Goal: Transaction & Acquisition: Download file/media

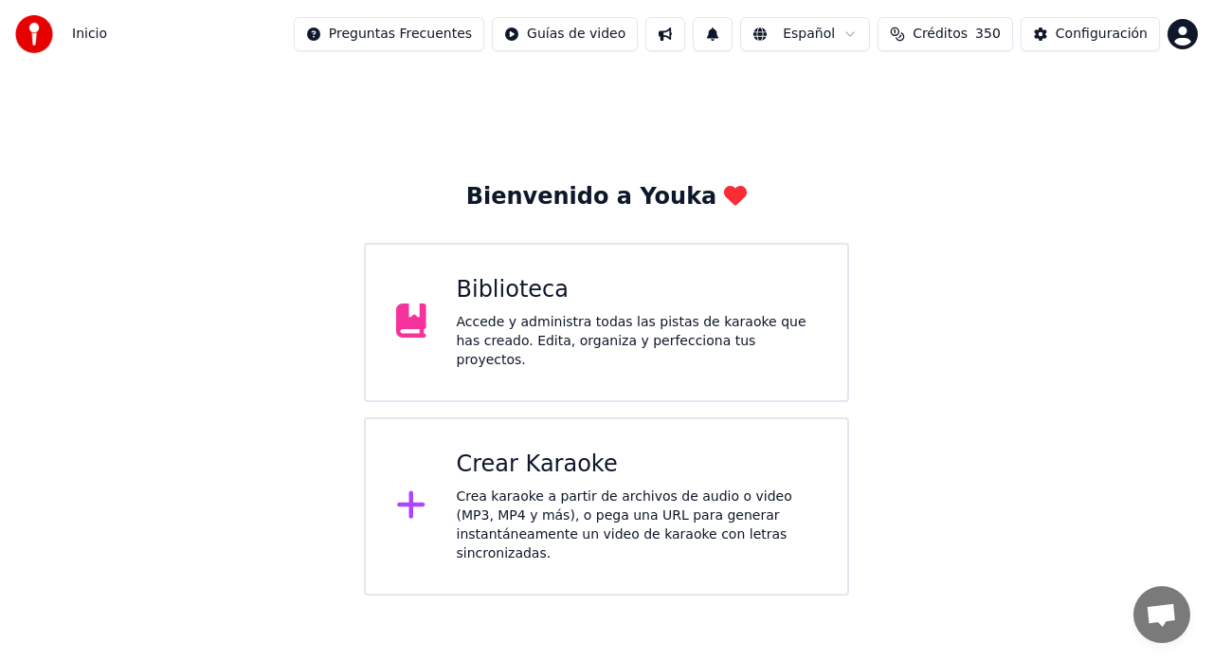
click at [535, 487] on div "Crea karaoke a partir de archivos de audio o video (MP3, MP4 y más), o pega una…" at bounding box center [637, 525] width 361 height 76
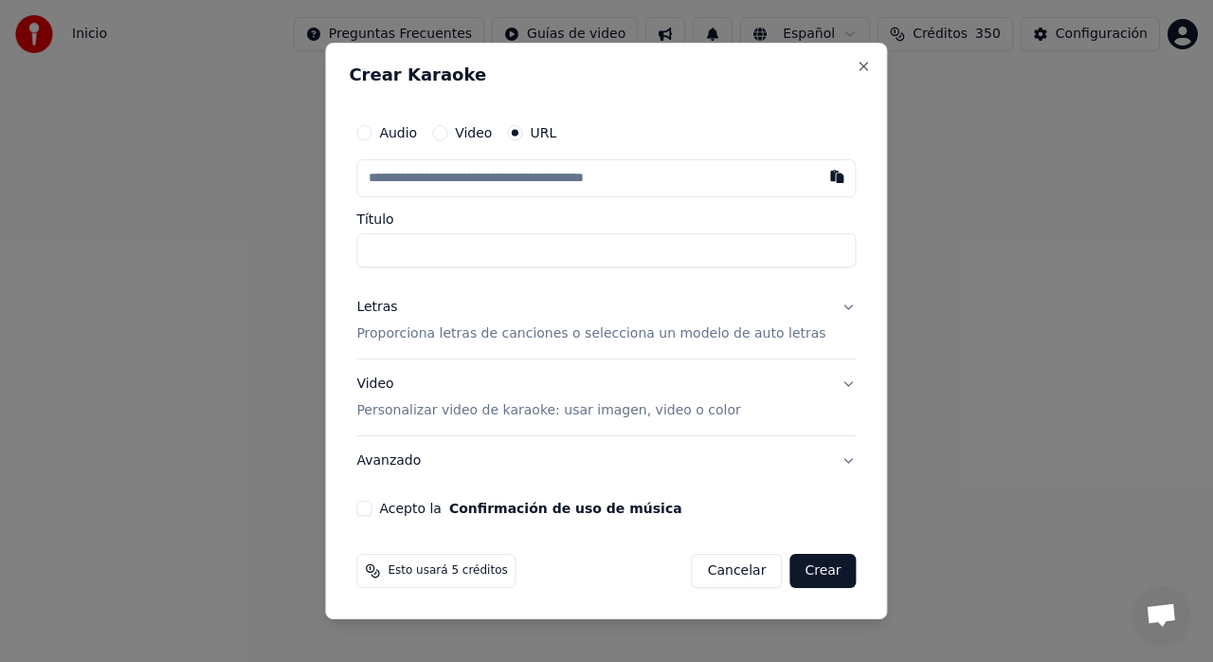
click at [819, 186] on button "button" at bounding box center [838, 176] width 38 height 34
type input "**********"
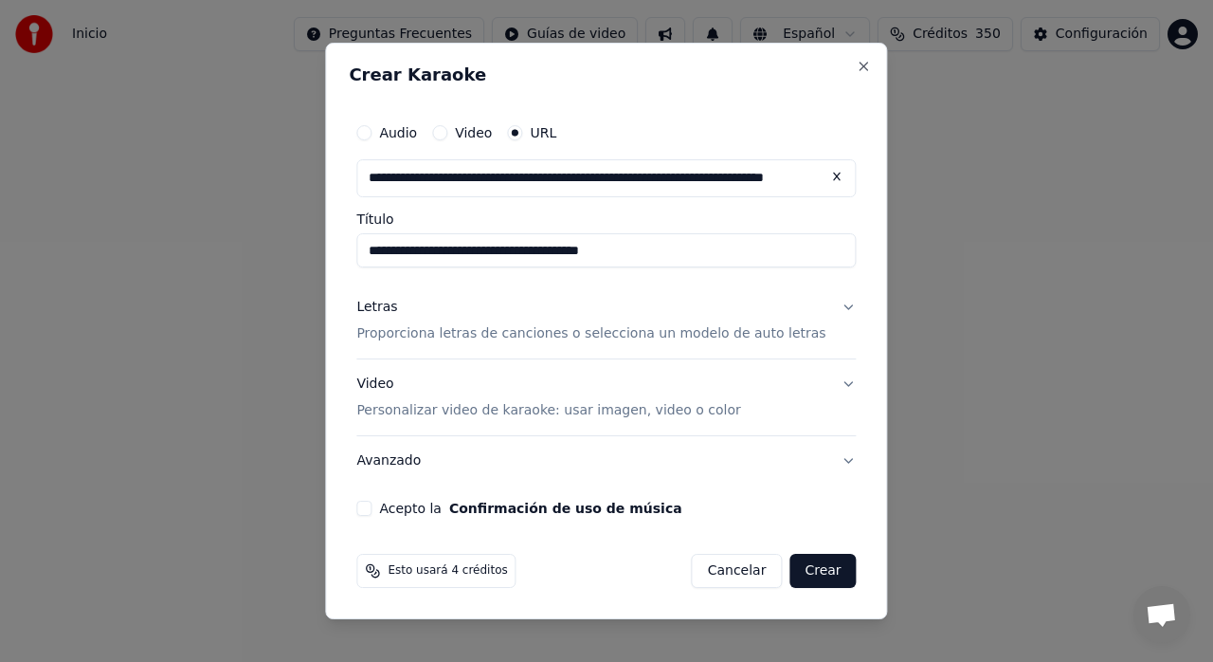
type input "**********"
click at [746, 326] on p "Proporciona letras de canciones o selecciona un modelo de auto letras" at bounding box center [590, 333] width 469 height 19
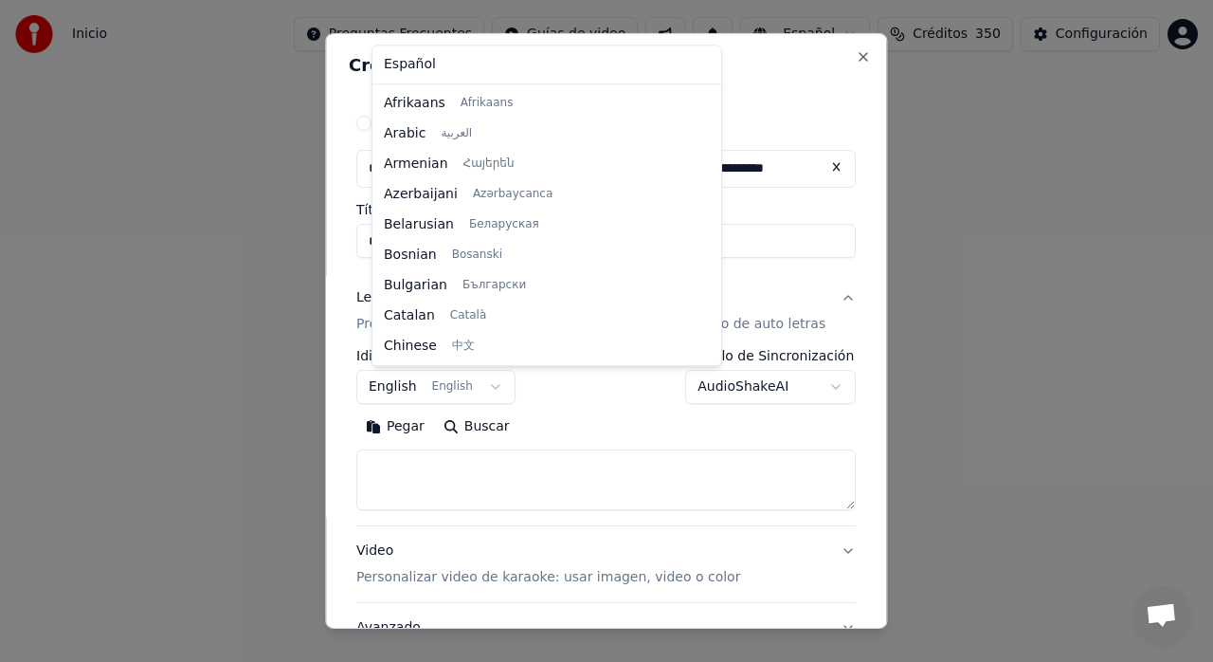
click at [466, 387] on body "**********" at bounding box center [606, 297] width 1213 height 595
select select "**"
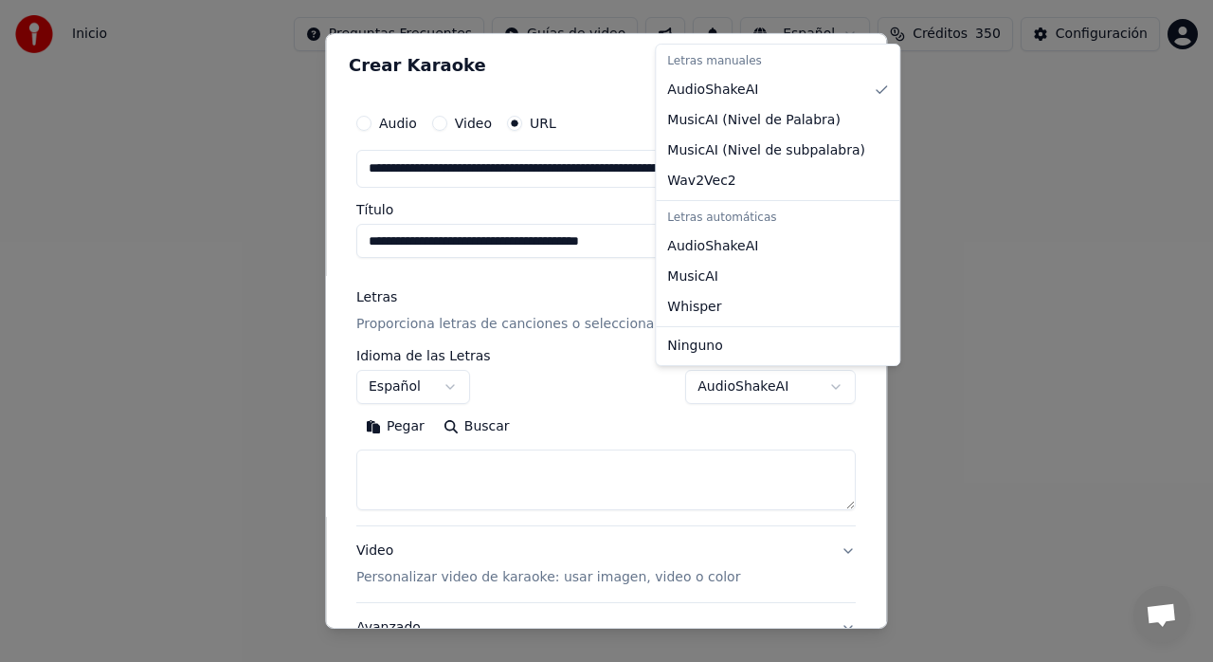
click at [789, 390] on body "**********" at bounding box center [606, 297] width 1213 height 595
select select "**********"
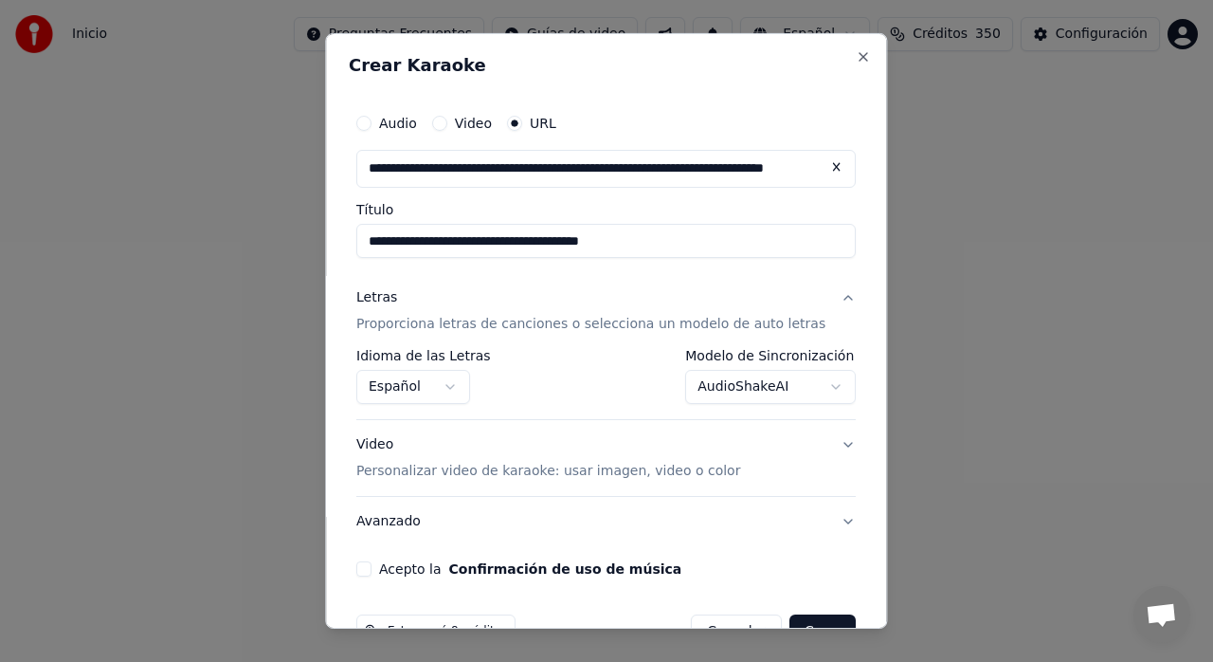
scroll to position [49, 0]
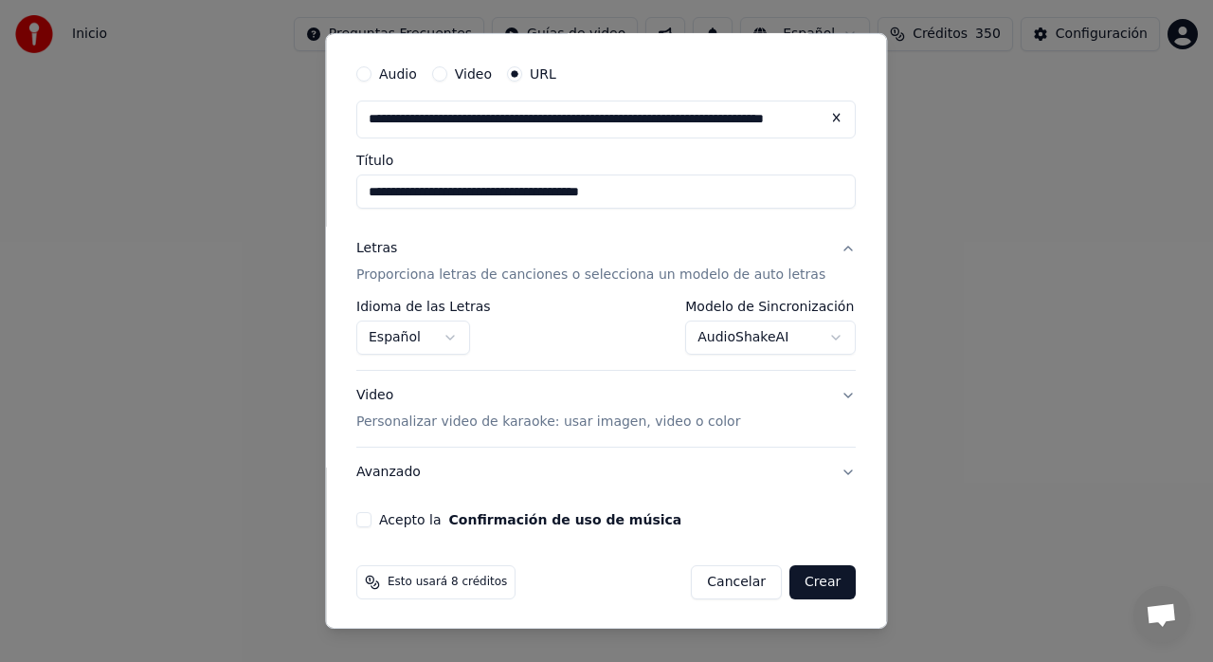
click at [677, 428] on p "Personalizar video de karaoke: usar imagen, video o color" at bounding box center [548, 421] width 384 height 19
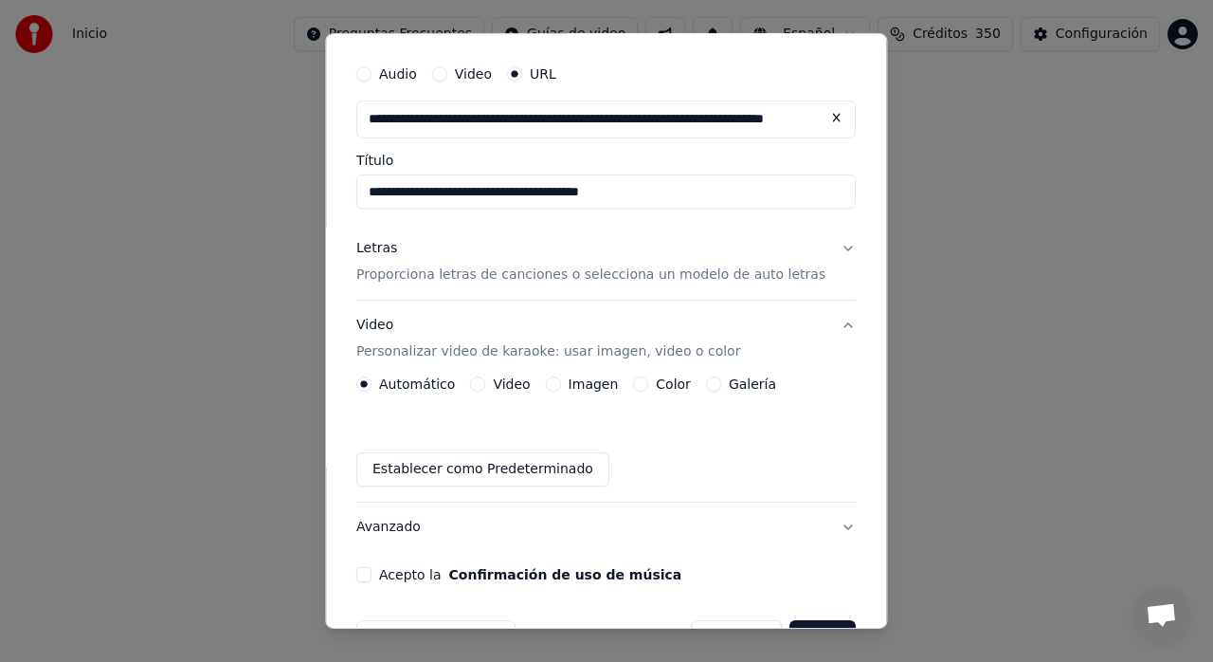
click at [756, 390] on label "Galería" at bounding box center [752, 383] width 47 height 13
click at [721, 390] on button "Galería" at bounding box center [713, 383] width 15 height 15
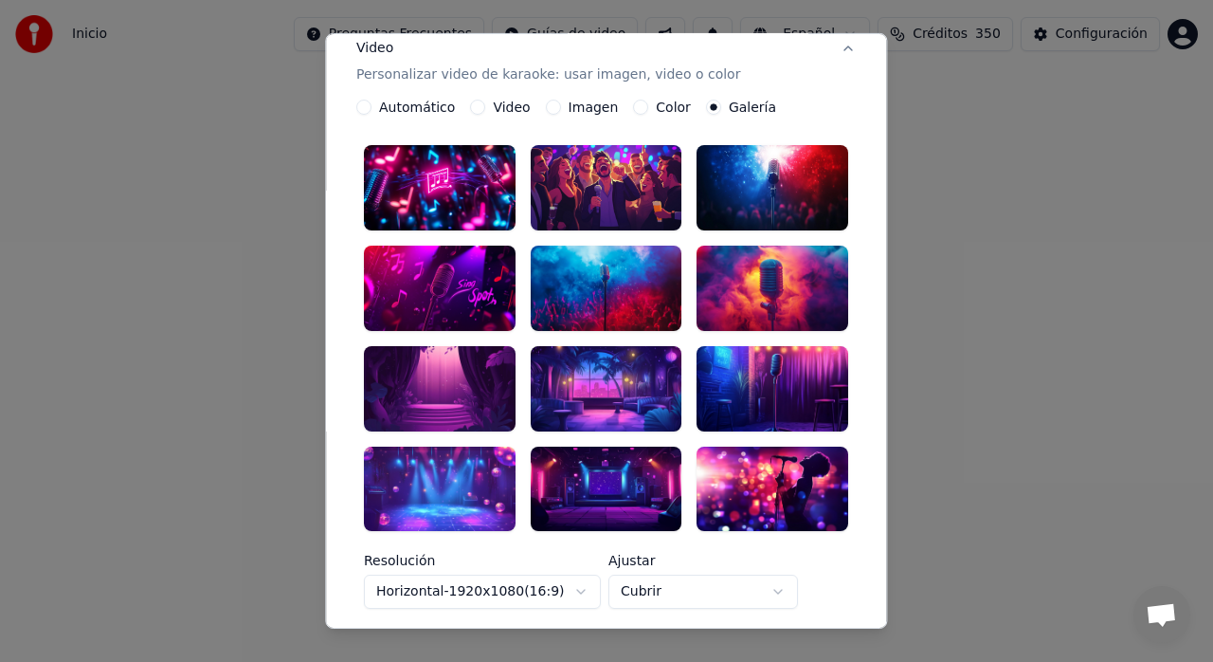
scroll to position [332, 0]
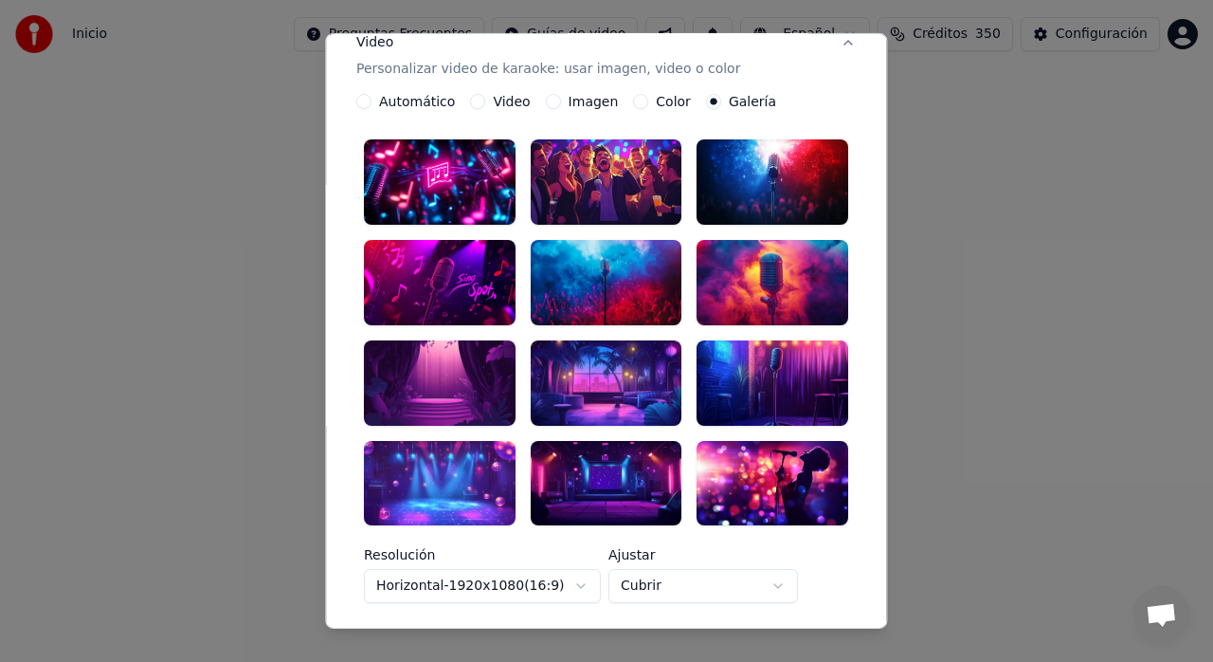
click at [590, 457] on div at bounding box center [607, 482] width 152 height 85
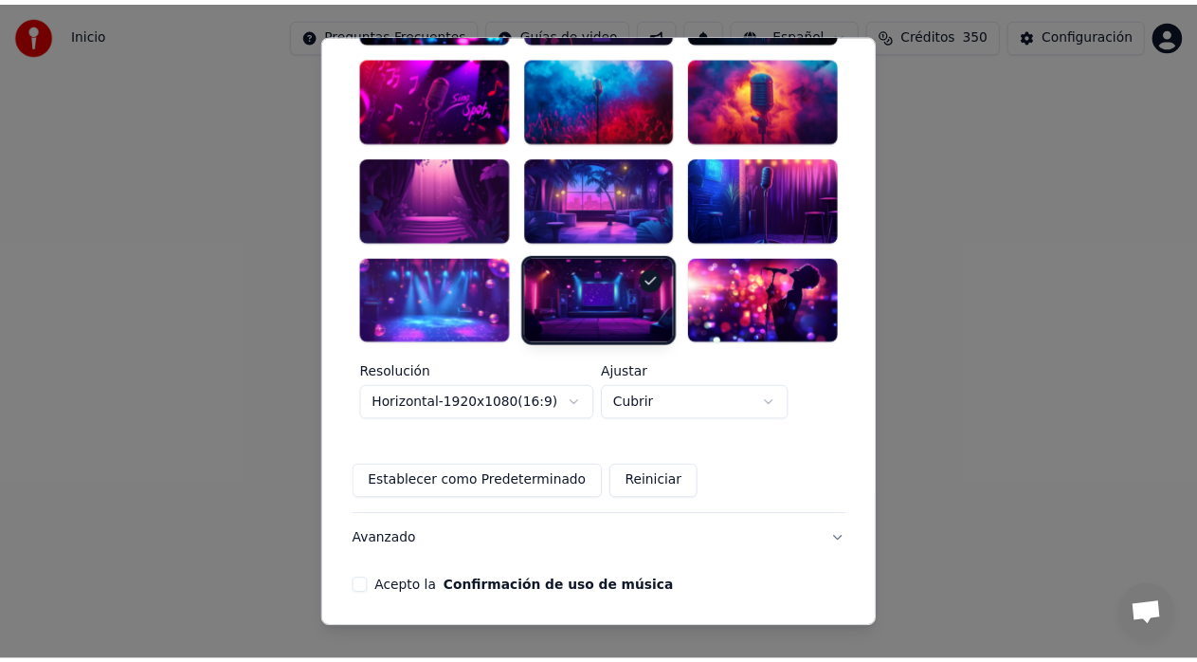
scroll to position [549, 0]
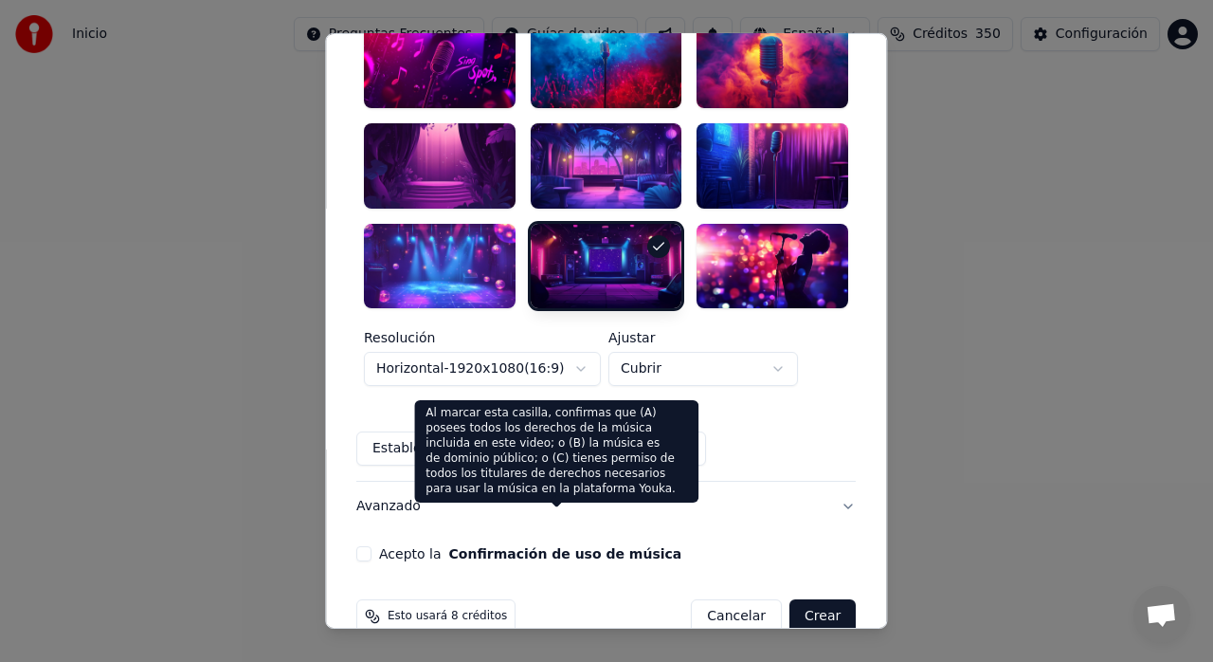
click at [472, 547] on button "Confirmación de uso de música" at bounding box center [565, 553] width 233 height 13
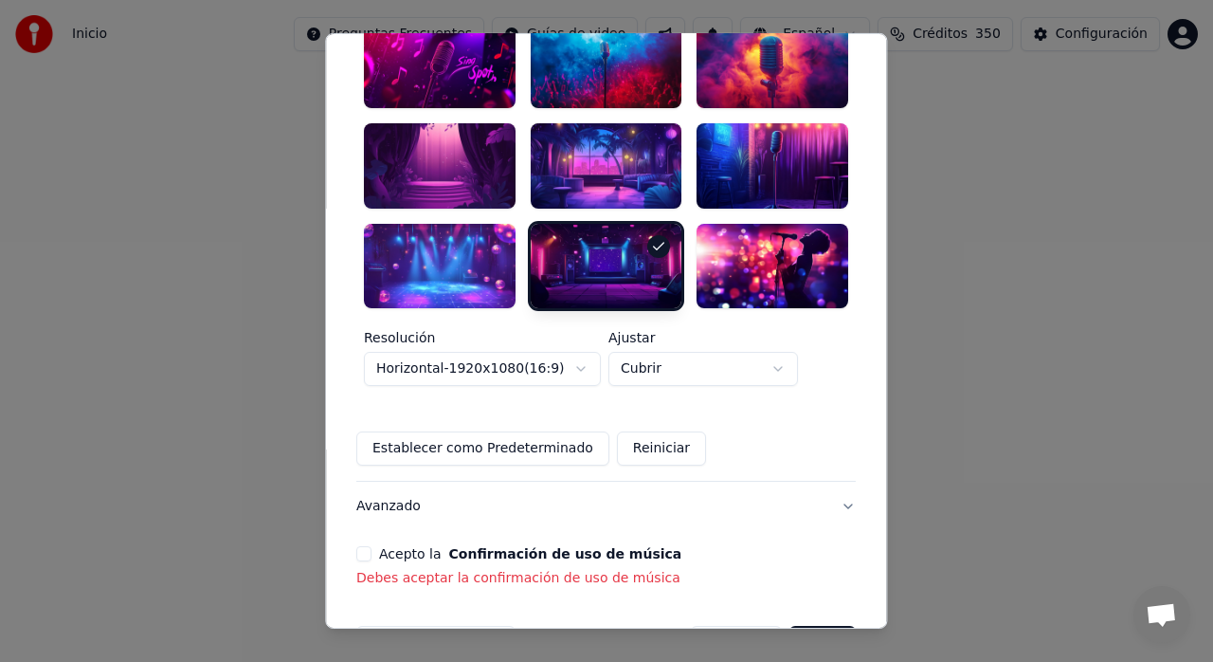
click at [381, 546] on div "Acepto la Confirmación de uso de música Debes aceptar la confirmación de uso de…" at bounding box center [605, 567] width 499 height 42
click at [372, 546] on button "Acepto la Confirmación de uso de música" at bounding box center [363, 553] width 15 height 15
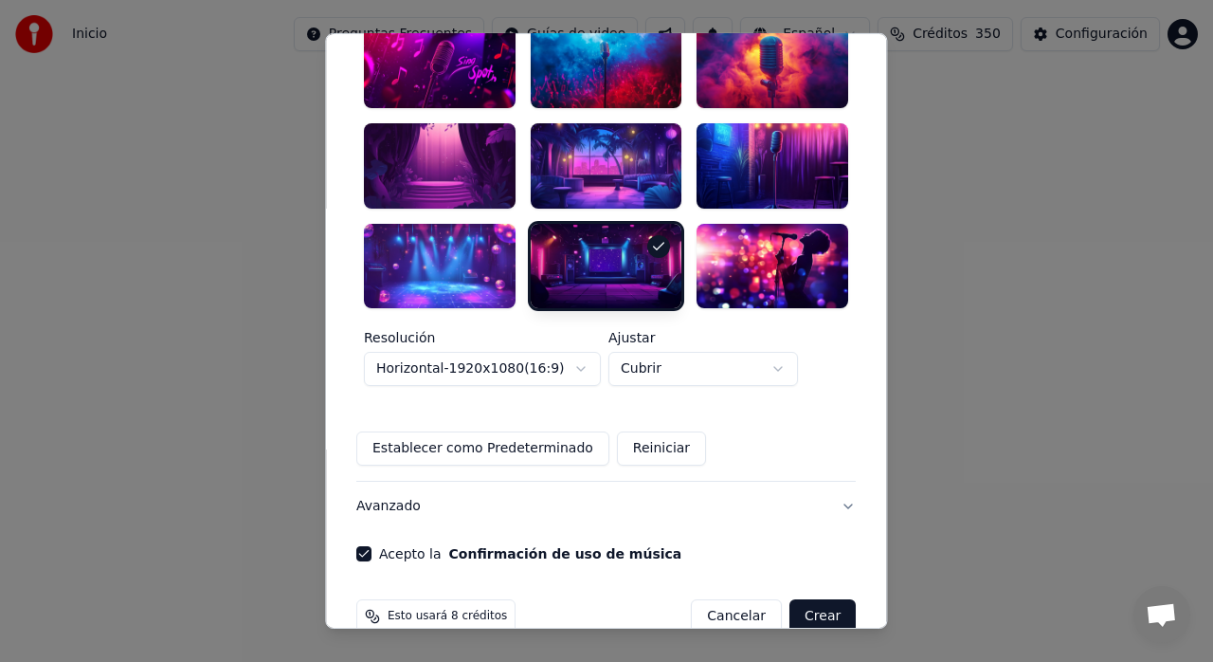
click at [806, 599] on button "Crear" at bounding box center [823, 616] width 66 height 34
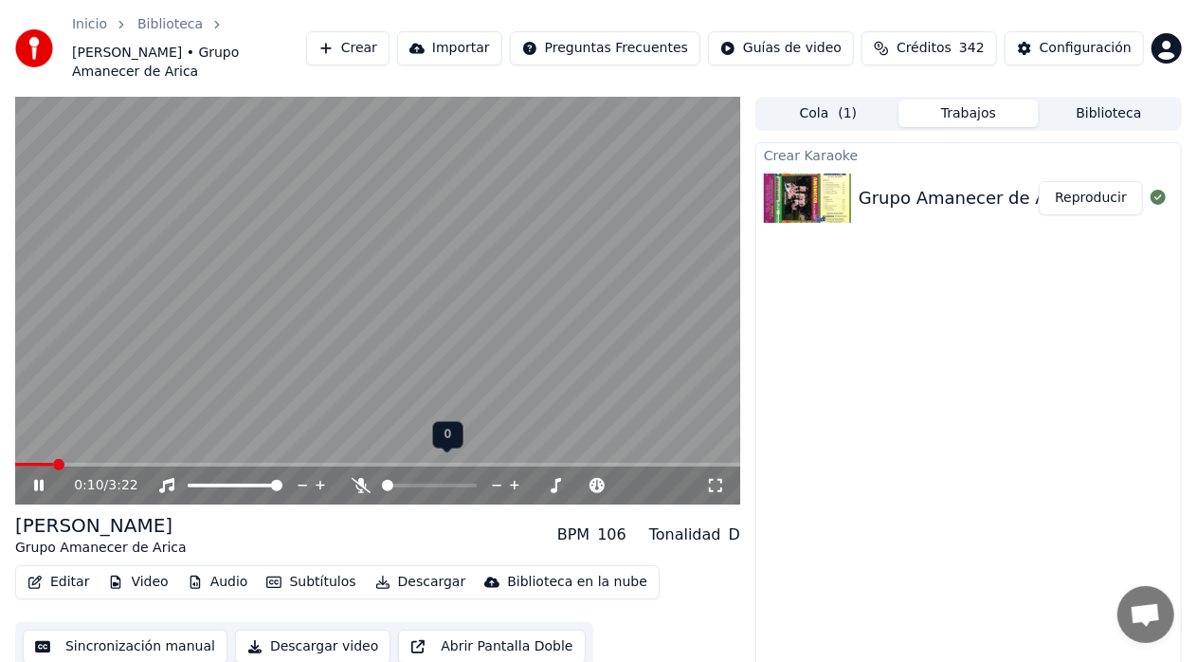
click at [368, 478] on icon at bounding box center [361, 485] width 19 height 15
click at [413, 483] on span at bounding box center [397, 485] width 31 height 4
click at [34, 478] on icon at bounding box center [52, 485] width 44 height 15
click at [36, 443] on video at bounding box center [377, 301] width 725 height 408
click at [32, 463] on span at bounding box center [24, 465] width 18 height 4
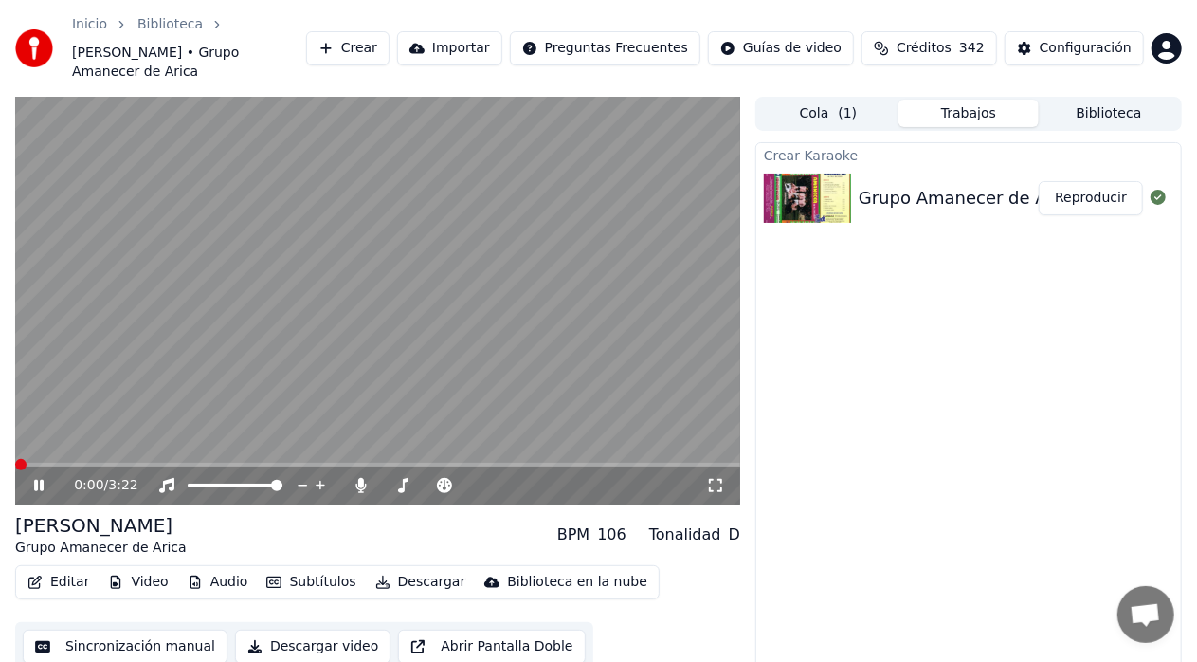
click at [15, 463] on span at bounding box center [15, 465] width 0 height 4
click at [477, 480] on span at bounding box center [470, 485] width 11 height 11
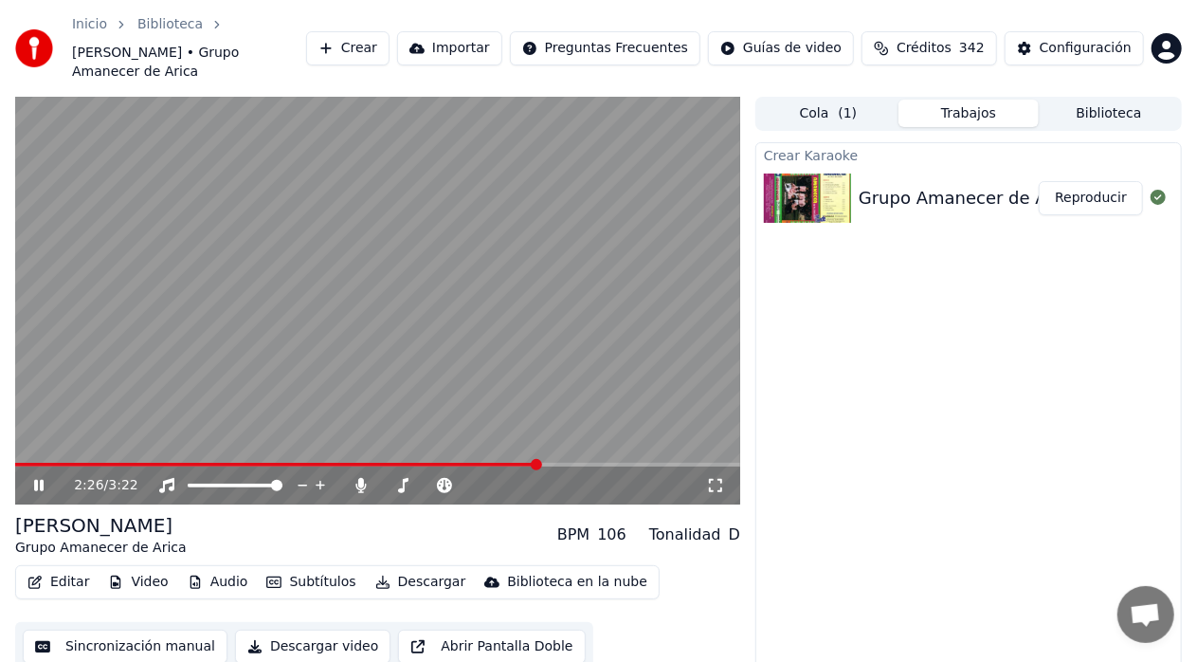
click at [539, 463] on span at bounding box center [377, 465] width 725 height 4
click at [582, 463] on span at bounding box center [377, 465] width 725 height 4
click at [38, 478] on icon at bounding box center [52, 485] width 44 height 15
click at [382, 483] on span at bounding box center [382, 485] width 0 height 4
click at [502, 476] on icon at bounding box center [497, 485] width 18 height 19
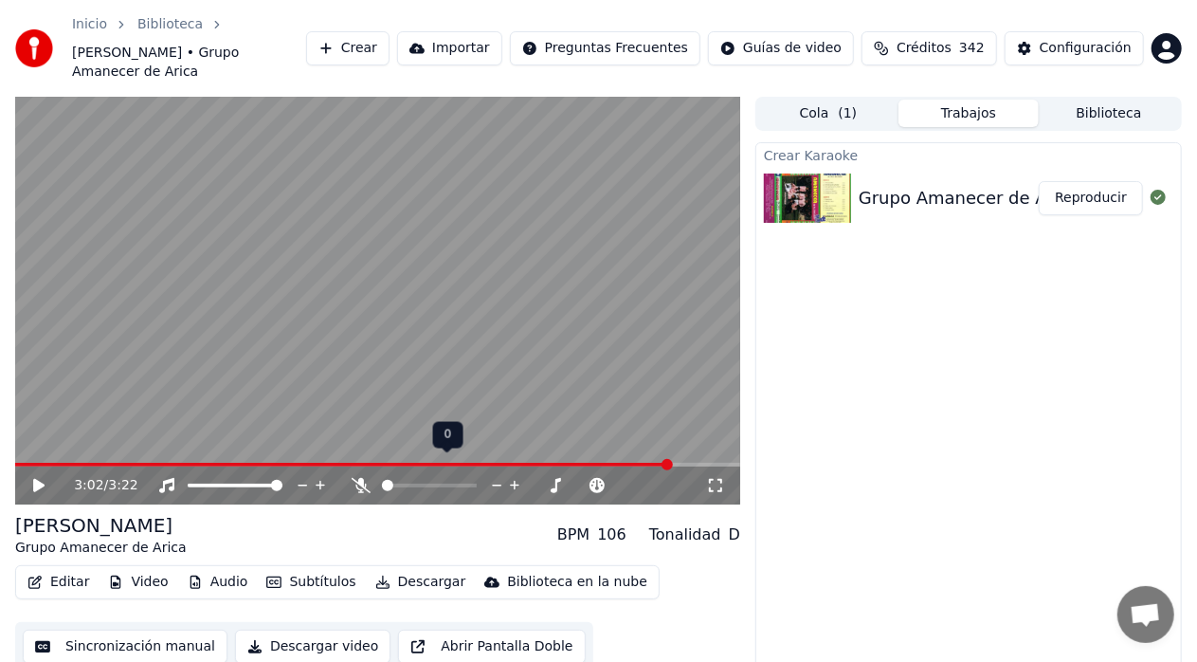
click at [495, 476] on icon at bounding box center [497, 485] width 18 height 19
click at [537, 485] on icon at bounding box center [539, 486] width 9 height 2
click at [39, 478] on icon at bounding box center [52, 485] width 44 height 15
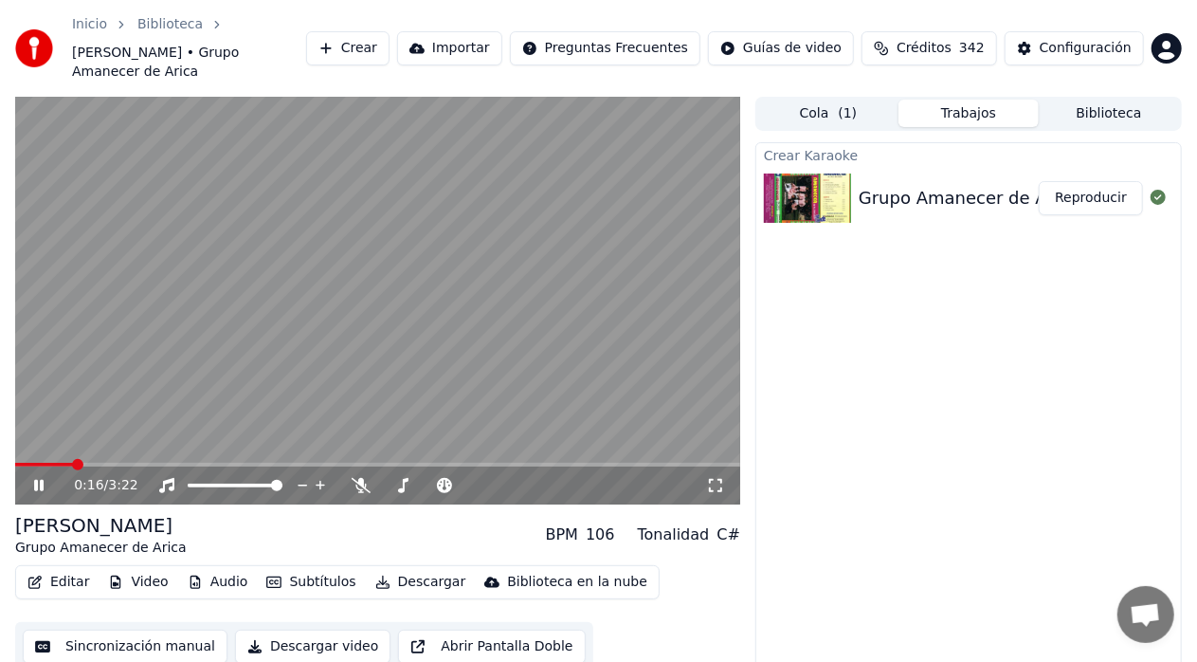
click at [71, 463] on span at bounding box center [44, 465] width 58 height 4
click at [554, 481] on icon at bounding box center [556, 485] width 9 height 9
click at [105, 463] on span at bounding box center [60, 465] width 90 height 4
click at [73, 442] on video at bounding box center [377, 301] width 725 height 408
click at [68, 463] on span at bounding box center [63, 465] width 96 height 4
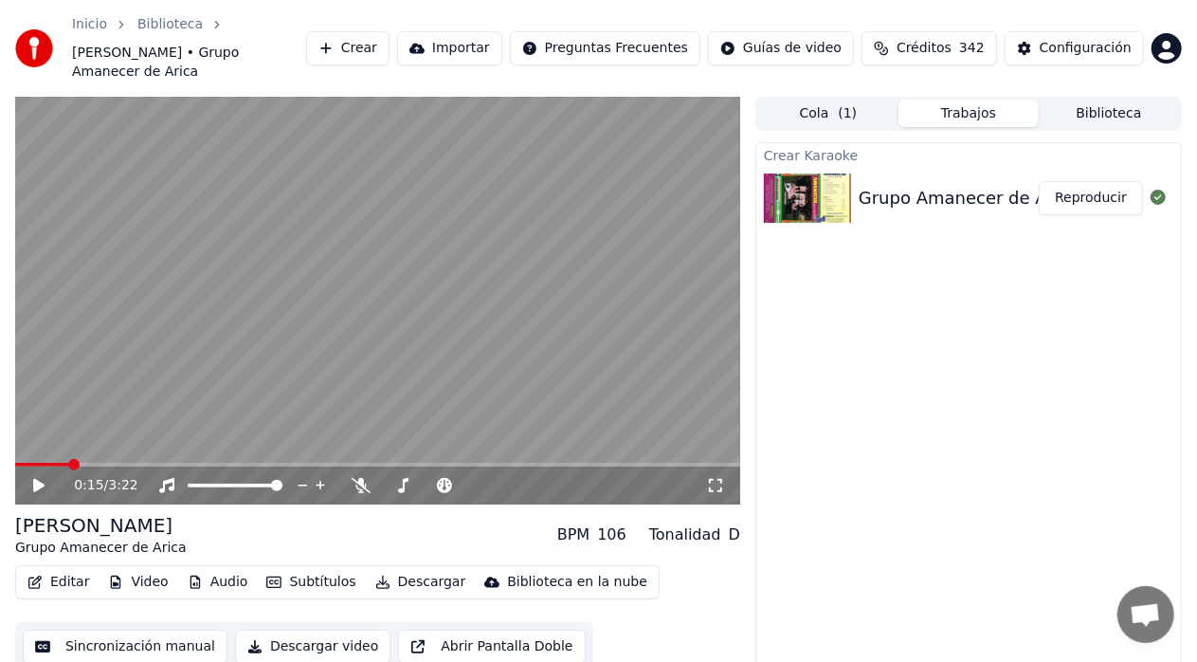
click at [38, 479] on icon at bounding box center [38, 485] width 11 height 13
click at [38, 478] on icon at bounding box center [52, 485] width 44 height 15
drag, startPoint x: 790, startPoint y: 2, endPoint x: 753, endPoint y: 191, distance: 192.2
click at [753, 191] on div "Inicio Biblioteca Amada Mia • Grupo Amanecer de Arica Crear Importar Preguntas …" at bounding box center [598, 331] width 1197 height 662
click at [717, 0] on html "Inicio Biblioteca Amada Mia • Grupo Amanecer de Arica Crear Importar Preguntas …" at bounding box center [598, 331] width 1197 height 662
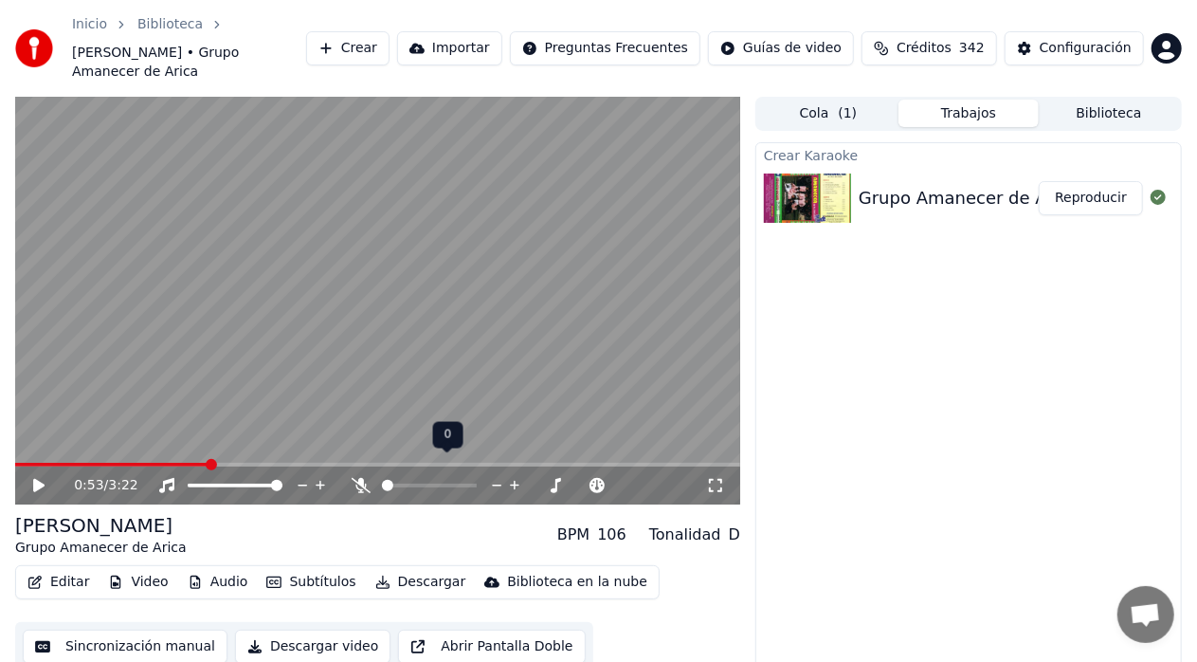
click at [382, 480] on span at bounding box center [387, 485] width 11 height 11
click at [93, 443] on video at bounding box center [377, 301] width 725 height 408
click at [80, 463] on span at bounding box center [112, 465] width 194 height 4
click at [79, 459] on span at bounding box center [84, 464] width 11 height 11
click at [46, 463] on span at bounding box center [47, 465] width 64 height 4
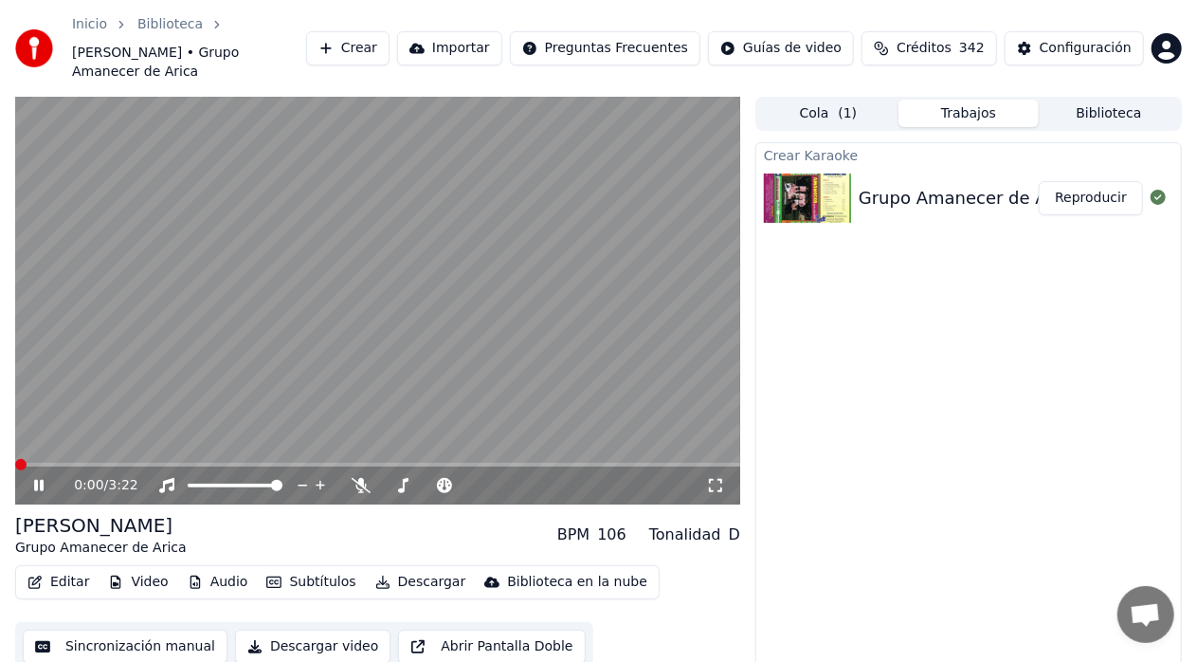
click at [15, 463] on span at bounding box center [15, 465] width 0 height 4
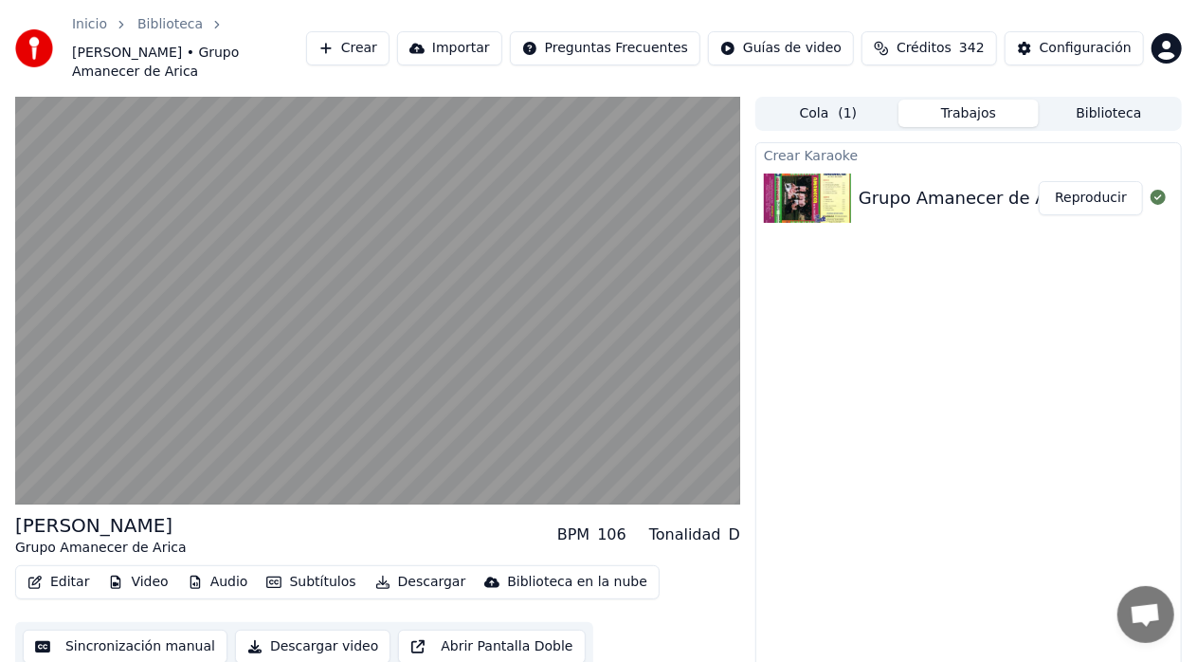
click at [1084, 181] on button "Reproducir" at bounding box center [1091, 198] width 104 height 34
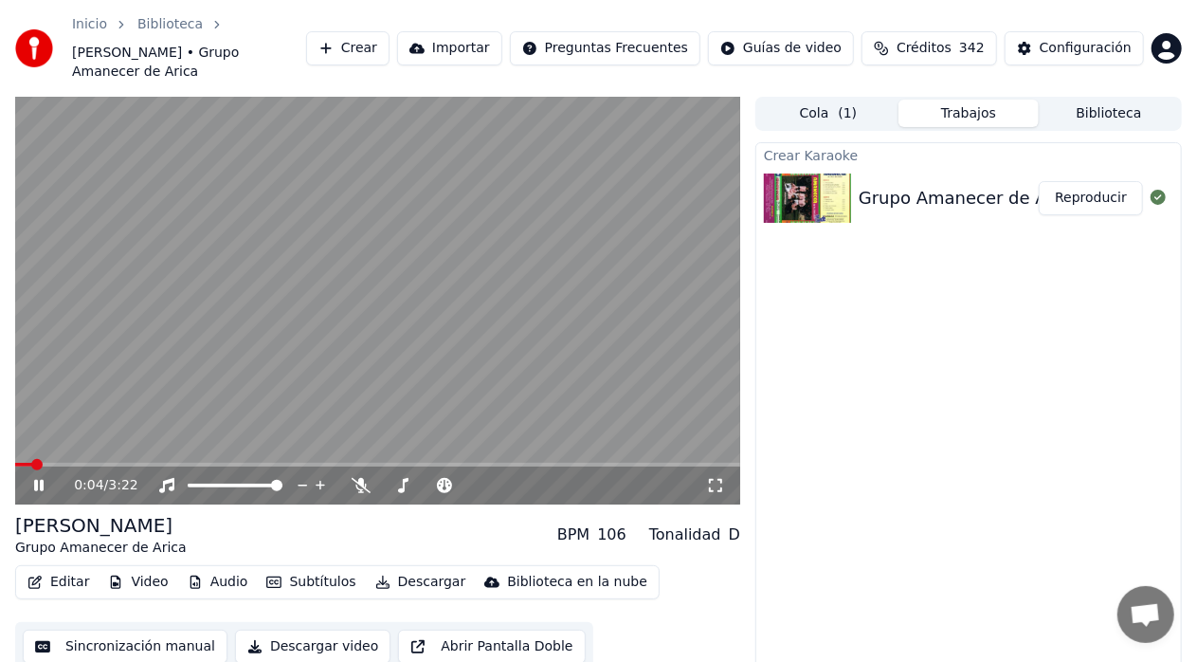
click at [40, 480] on icon at bounding box center [38, 485] width 9 height 11
click at [31, 459] on span at bounding box center [36, 464] width 11 height 11
click at [39, 479] on icon at bounding box center [38, 485] width 11 height 13
click at [39, 478] on icon at bounding box center [52, 485] width 44 height 15
click at [41, 479] on icon at bounding box center [38, 485] width 11 height 13
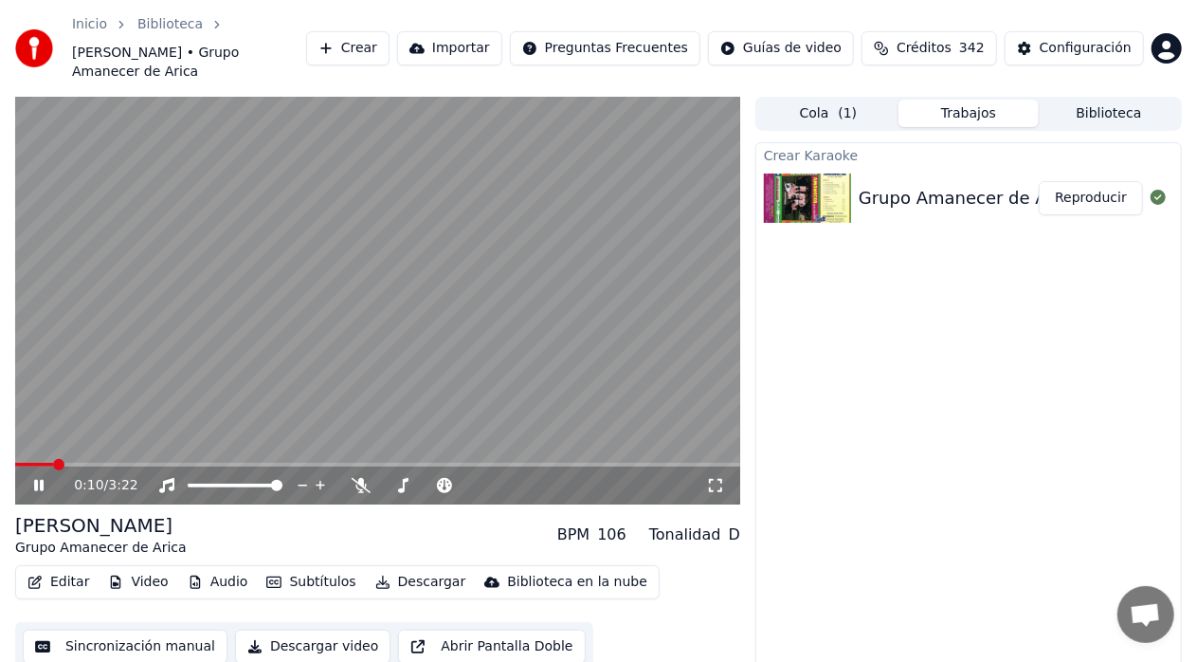
click at [41, 480] on icon at bounding box center [38, 485] width 9 height 11
click at [53, 459] on span at bounding box center [58, 464] width 11 height 11
click at [26, 459] on span at bounding box center [31, 464] width 11 height 11
click at [33, 479] on icon at bounding box center [38, 485] width 11 height 13
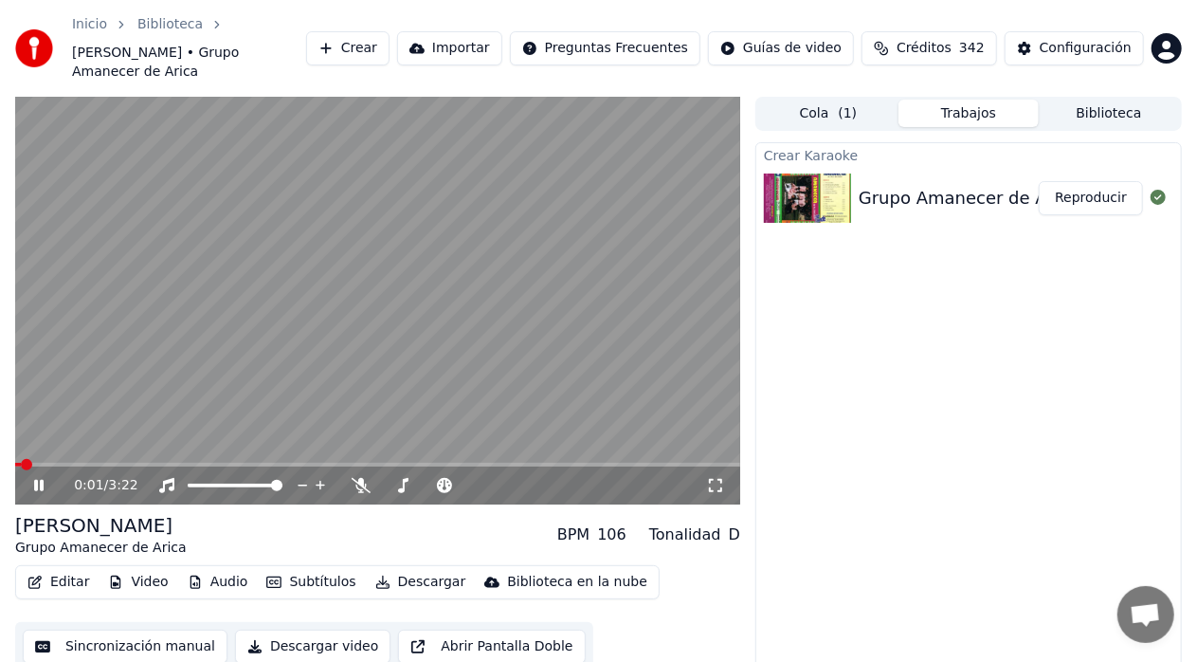
click at [38, 478] on icon at bounding box center [52, 485] width 44 height 15
click at [263, 629] on button "Descargar video" at bounding box center [312, 646] width 155 height 34
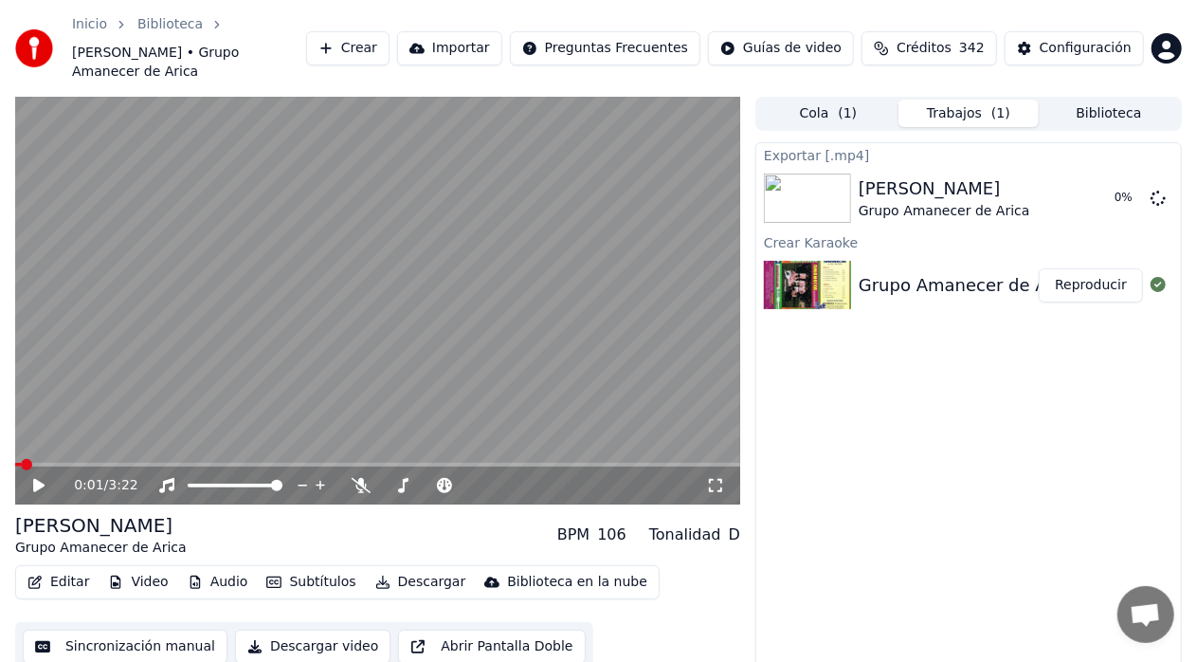
click at [43, 479] on icon at bounding box center [38, 485] width 11 height 13
click at [33, 478] on icon at bounding box center [52, 485] width 44 height 15
drag, startPoint x: 1127, startPoint y: 5, endPoint x: 1147, endPoint y: 50, distance: 49.7
click at [1147, 50] on div "Inicio Biblioteca Amada Mia • Grupo Amanecer de Arica Crear Importar Preguntas …" at bounding box center [598, 48] width 1197 height 97
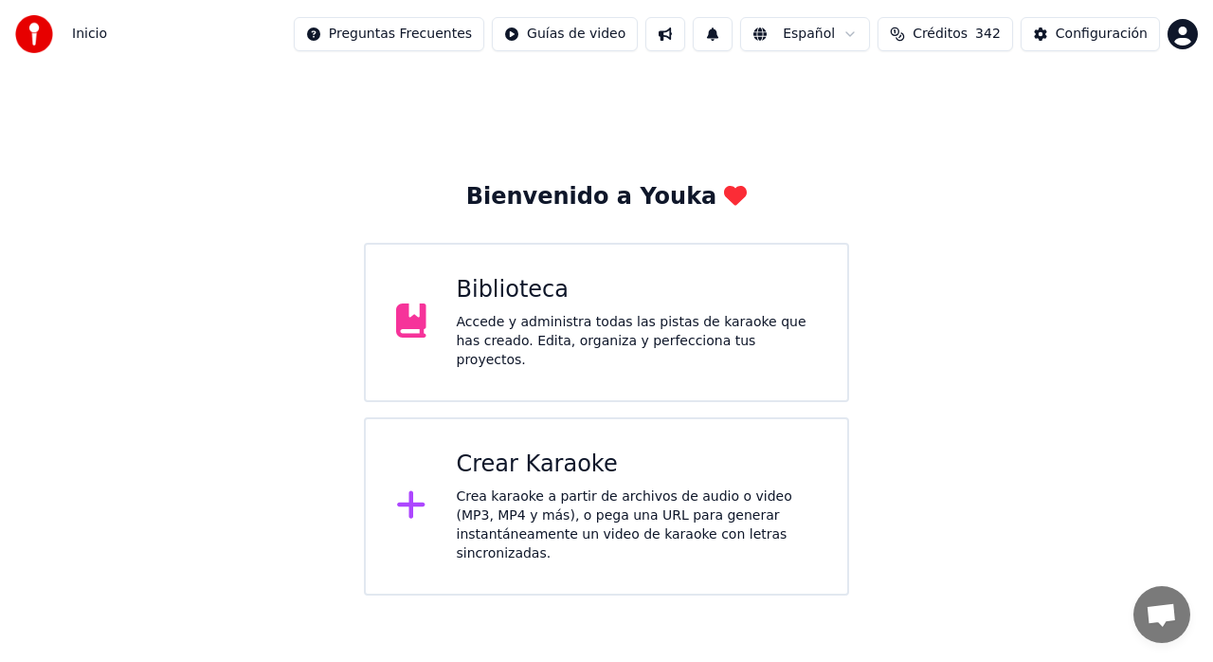
click at [647, 341] on div "Accede y administra todas las pistas de karaoke que has creado. Edita, organiza…" at bounding box center [637, 341] width 361 height 57
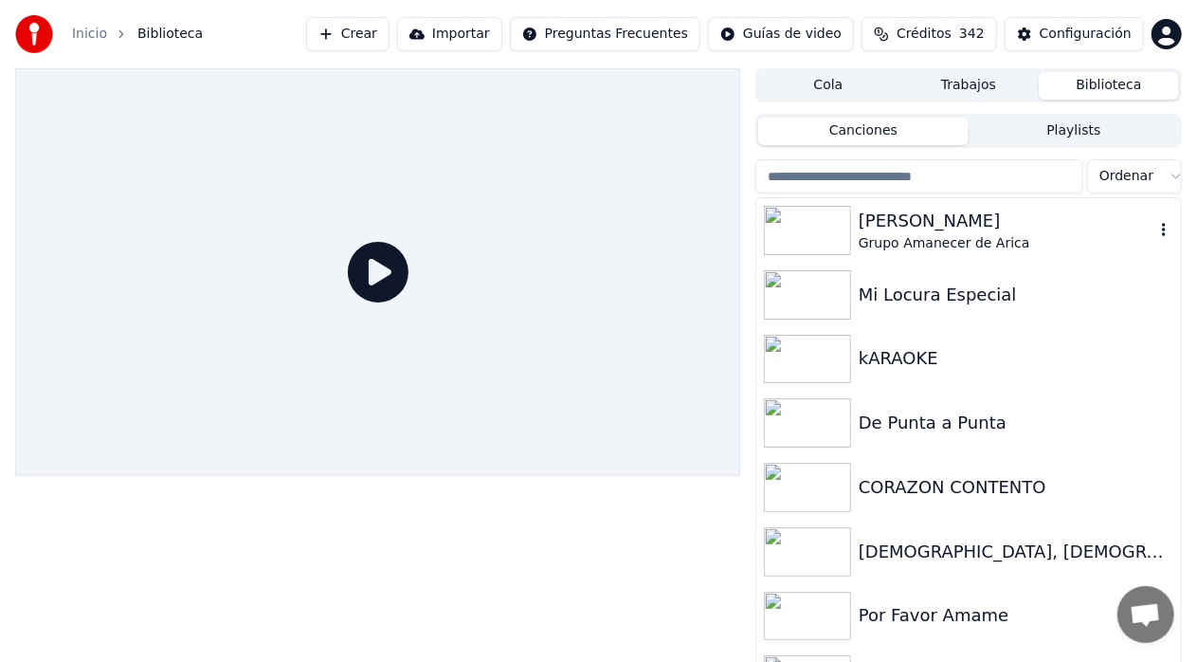
click at [965, 222] on div "[PERSON_NAME]" at bounding box center [1007, 221] width 296 height 27
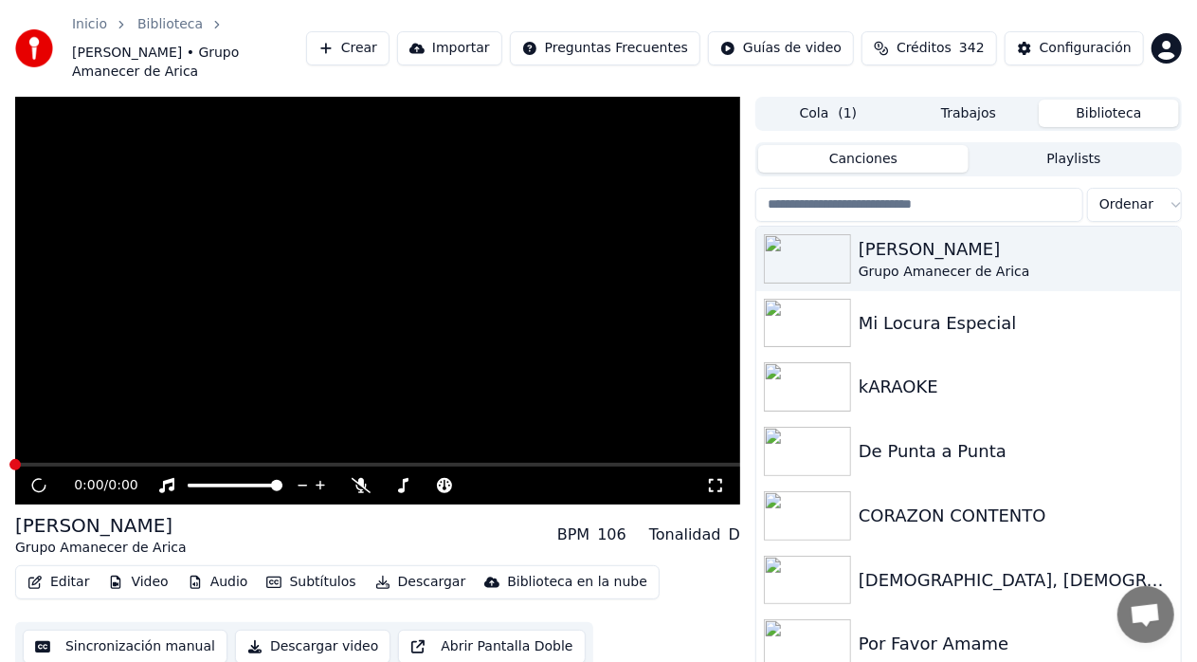
click at [867, 100] on button "Cola ( 1 )" at bounding box center [828, 113] width 140 height 27
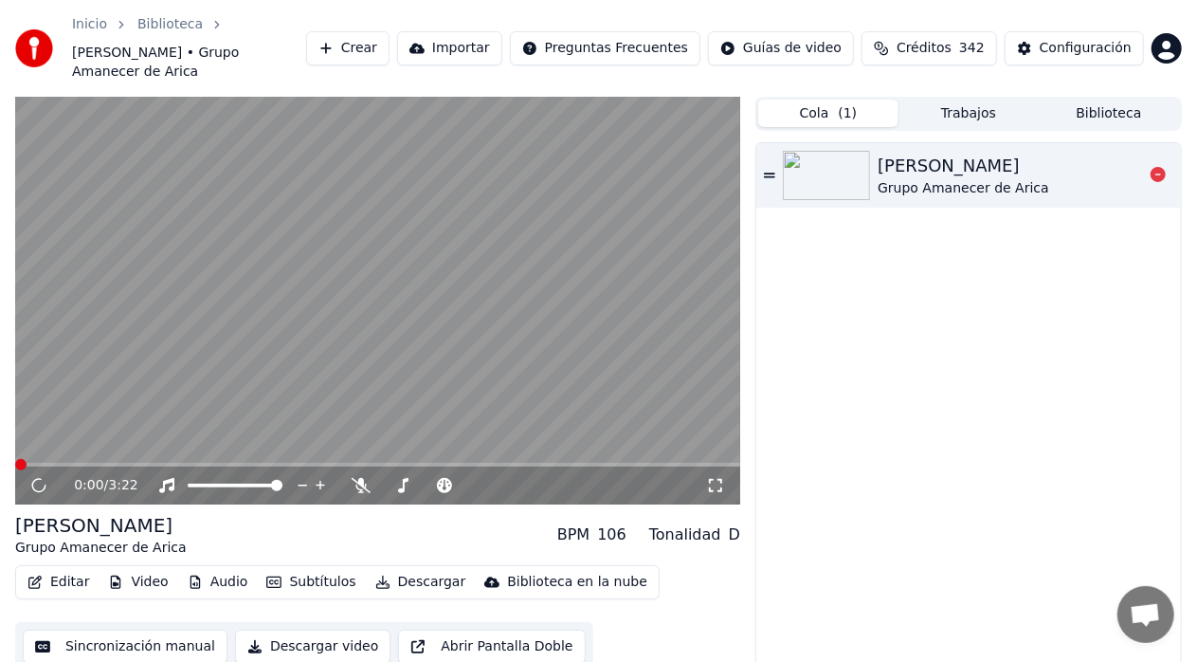
click at [913, 179] on div "Grupo Amanecer de Arica" at bounding box center [964, 188] width 172 height 19
click at [957, 179] on div "Grupo Amanecer de Arica" at bounding box center [964, 188] width 172 height 19
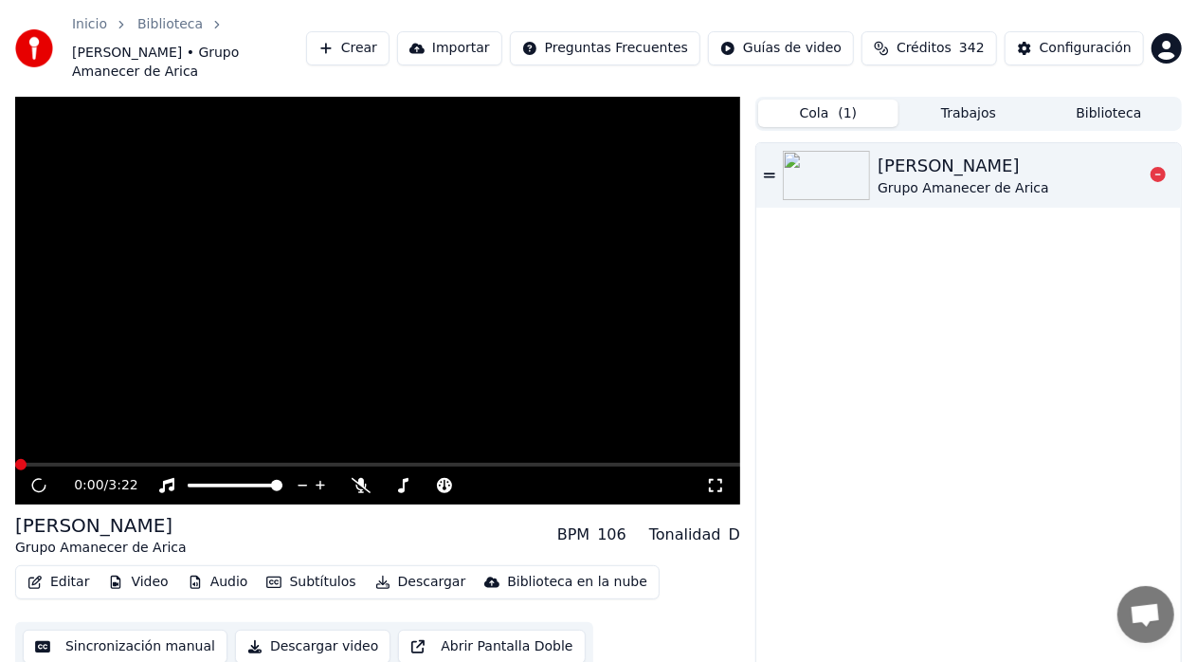
click at [772, 169] on icon at bounding box center [769, 175] width 11 height 13
click at [960, 100] on button "Trabajos" at bounding box center [969, 113] width 140 height 27
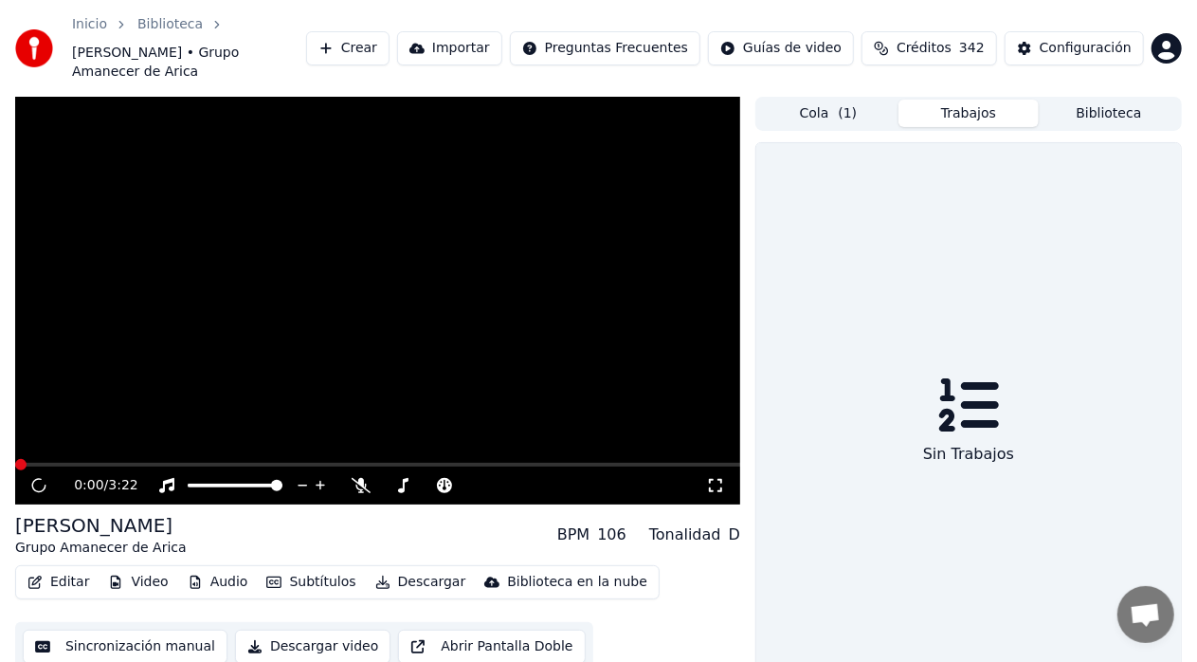
click at [1098, 100] on button "Biblioteca" at bounding box center [1109, 113] width 140 height 27
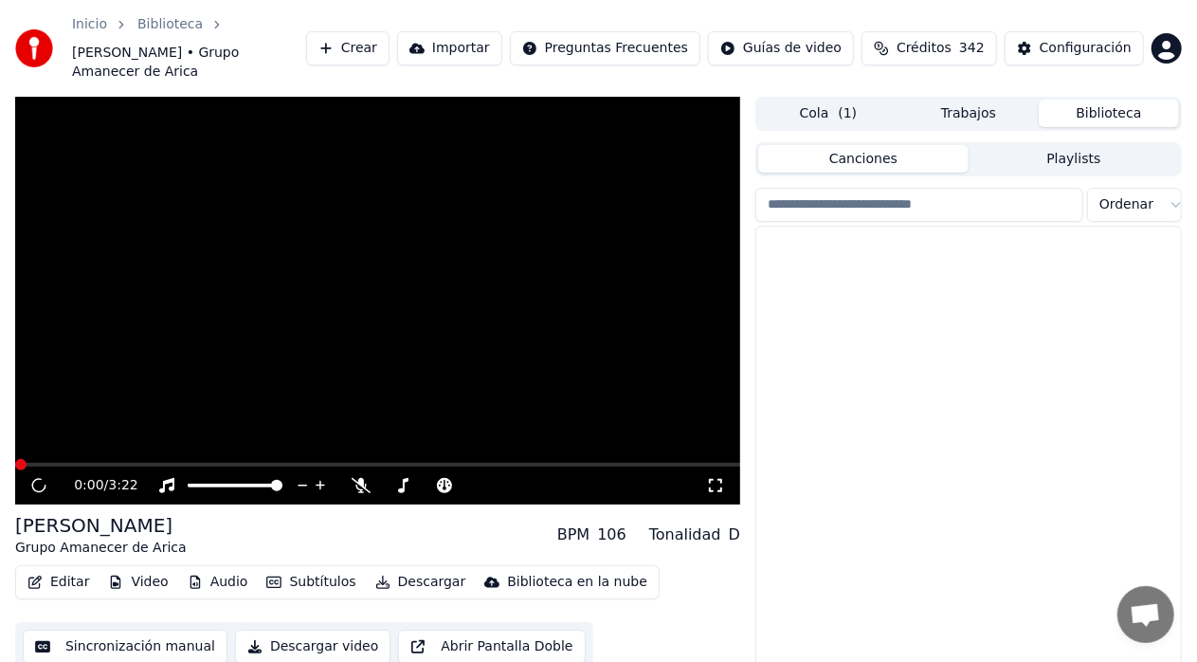
click at [1098, 100] on button "Biblioteca" at bounding box center [1109, 113] width 140 height 27
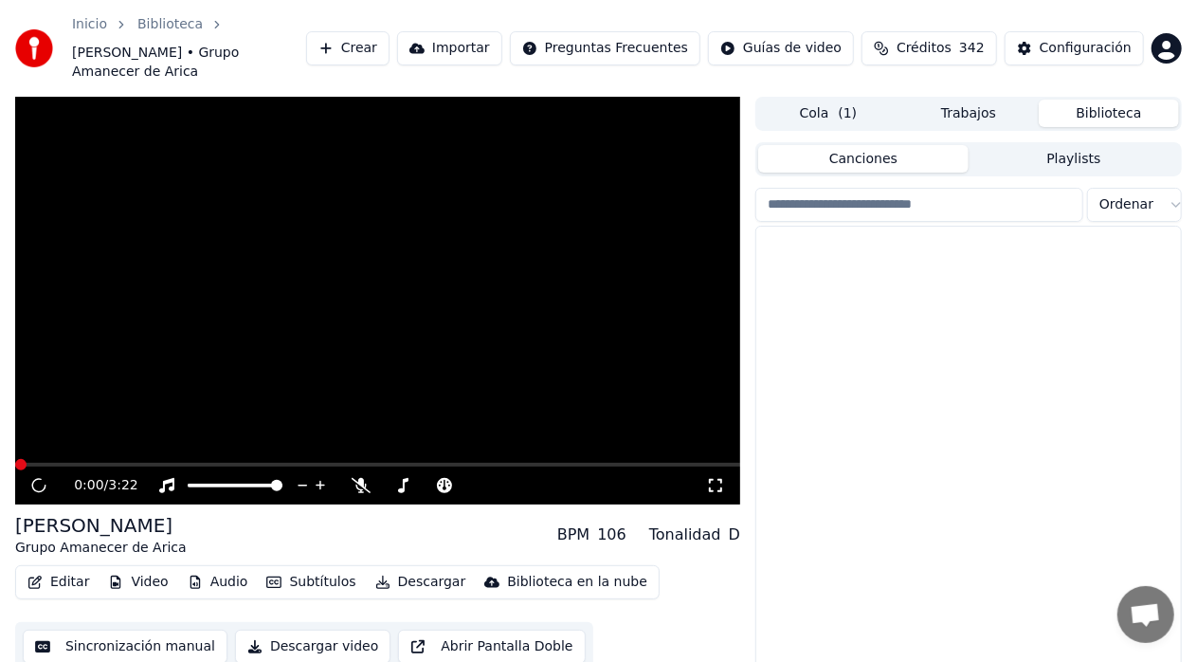
click at [1098, 100] on button "Biblioteca" at bounding box center [1109, 113] width 140 height 27
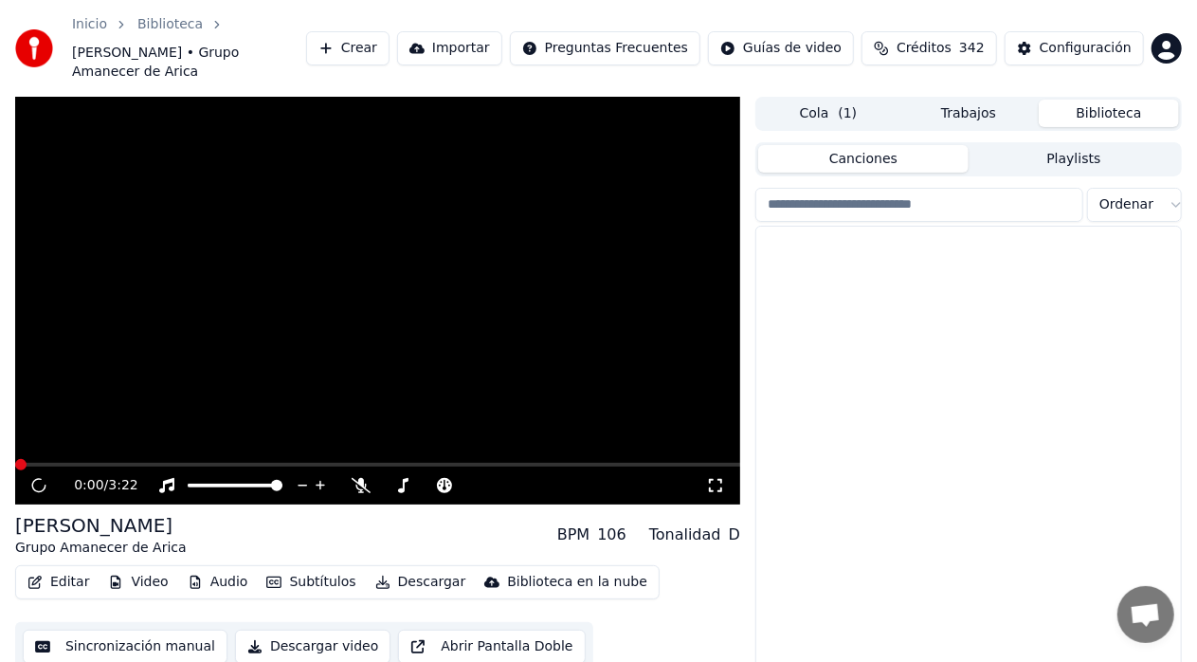
click at [1098, 100] on button "Biblioteca" at bounding box center [1109, 113] width 140 height 27
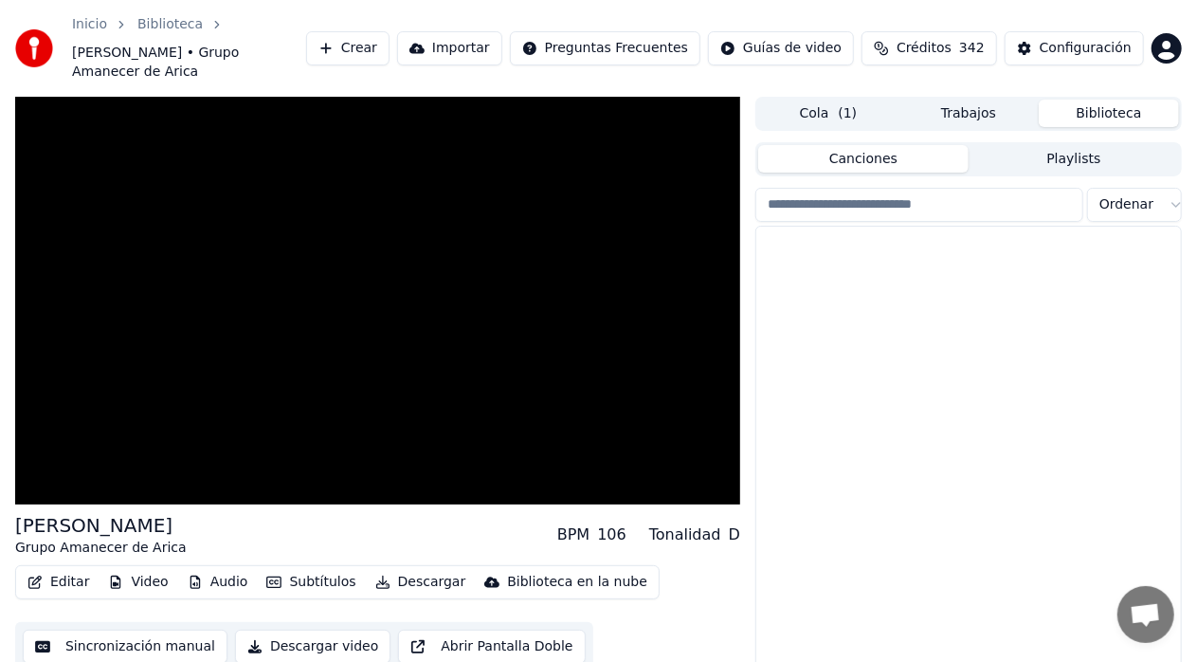
click at [1107, 100] on button "Biblioteca" at bounding box center [1109, 113] width 140 height 27
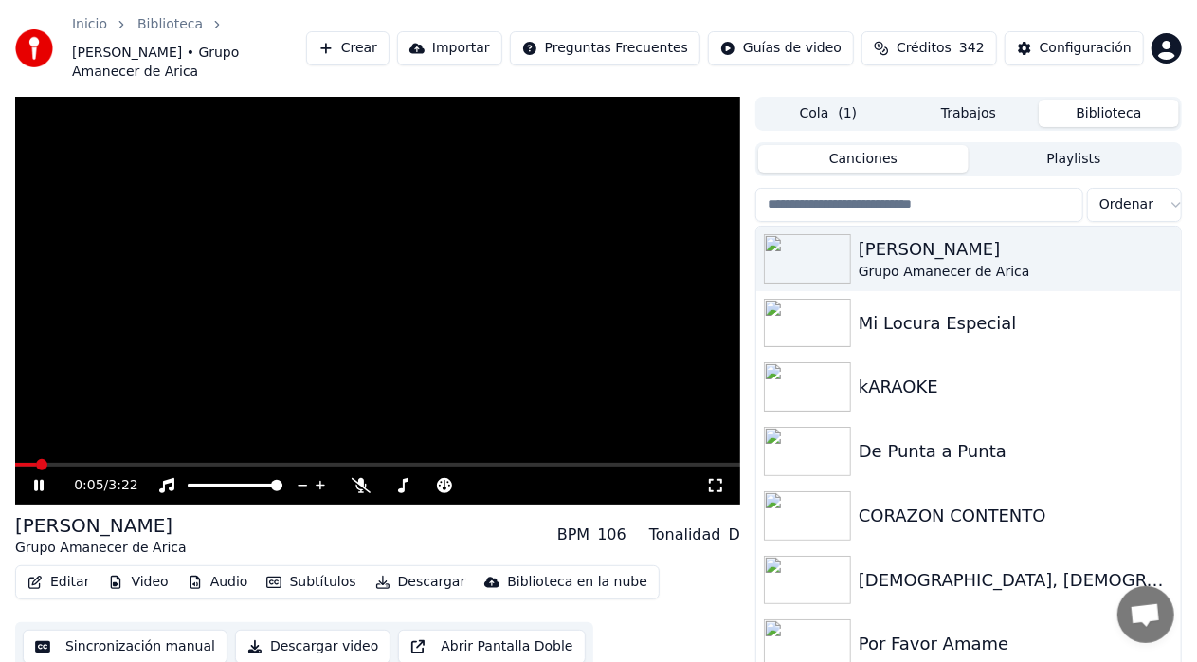
click at [41, 480] on icon at bounding box center [38, 485] width 9 height 11
click at [959, 100] on button "Trabajos" at bounding box center [969, 113] width 140 height 27
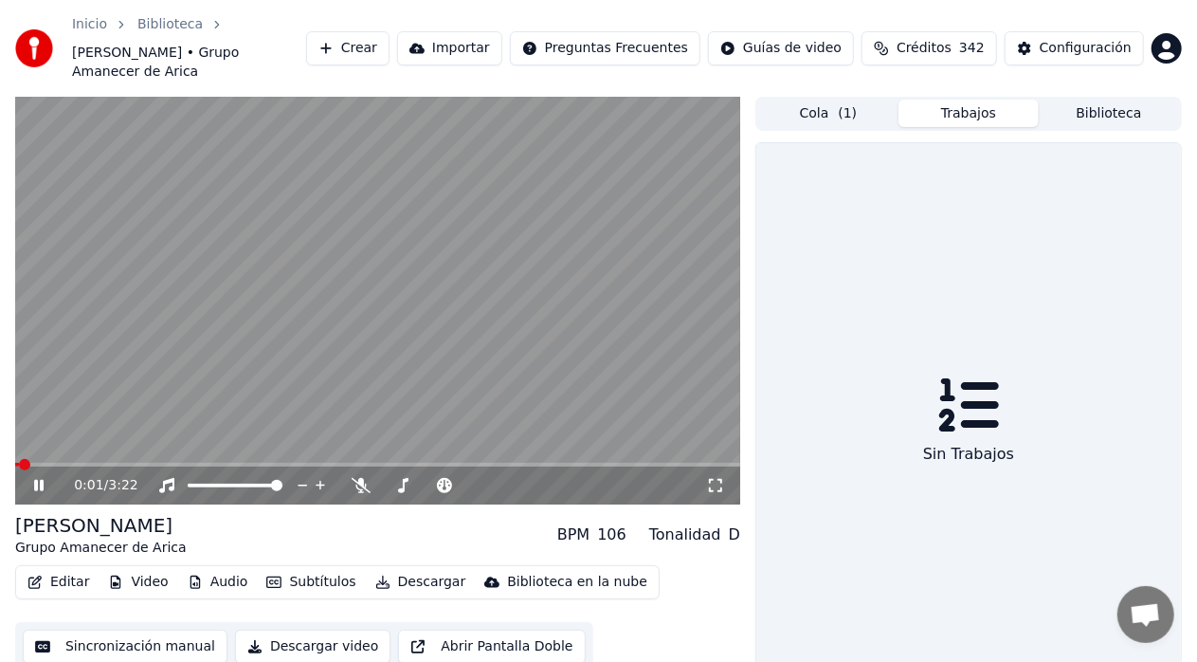
click at [848, 104] on span "( 1 )" at bounding box center [847, 113] width 19 height 19
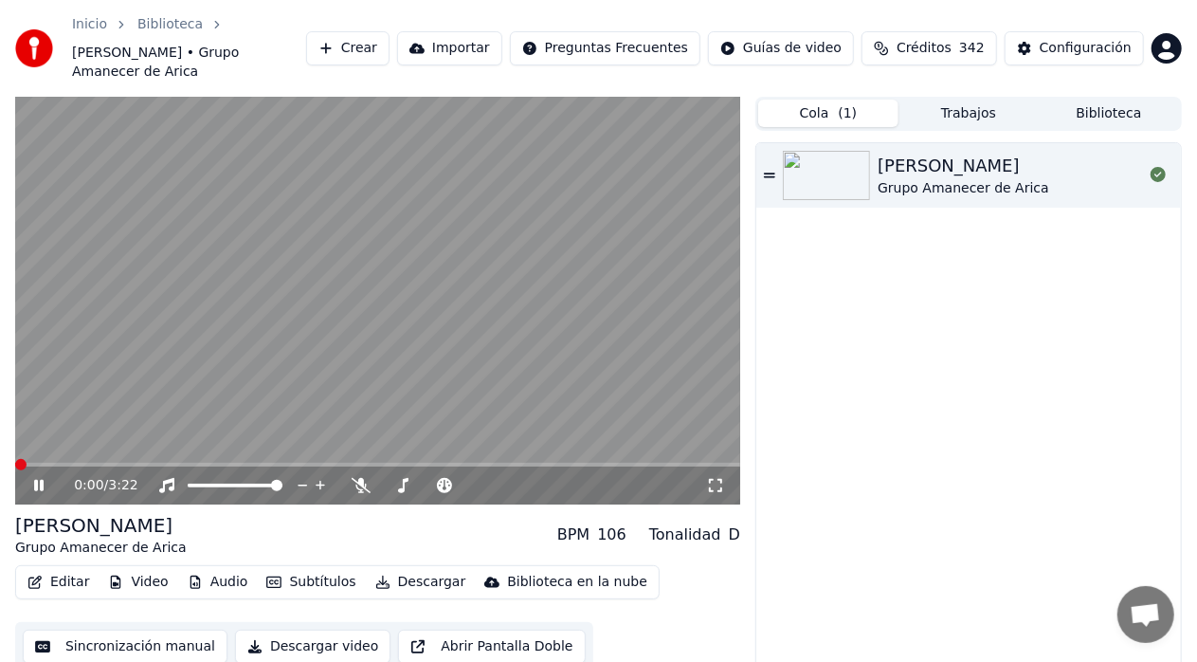
click at [41, 480] on icon at bounding box center [38, 485] width 9 height 11
click at [74, 463] on span at bounding box center [377, 465] width 725 height 4
click at [44, 478] on icon at bounding box center [52, 485] width 44 height 15
click at [309, 463] on span at bounding box center [377, 465] width 725 height 4
click at [39, 478] on icon at bounding box center [52, 485] width 44 height 15
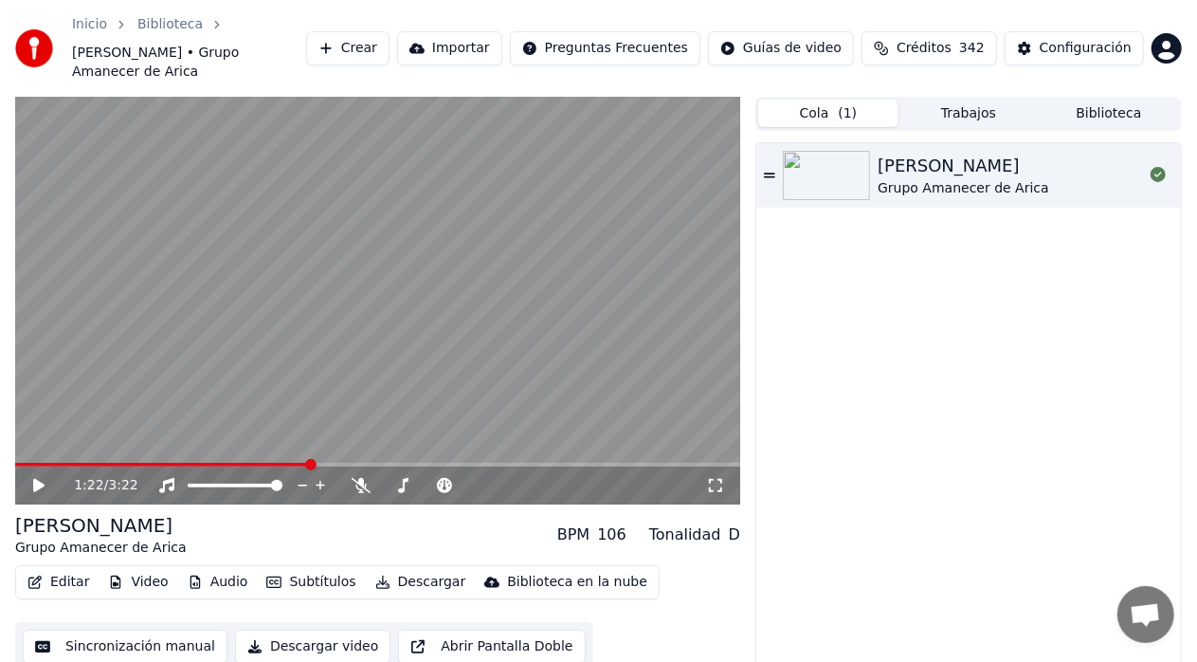
click at [34, 479] on icon at bounding box center [38, 485] width 11 height 13
click at [32, 478] on icon at bounding box center [52, 485] width 44 height 15
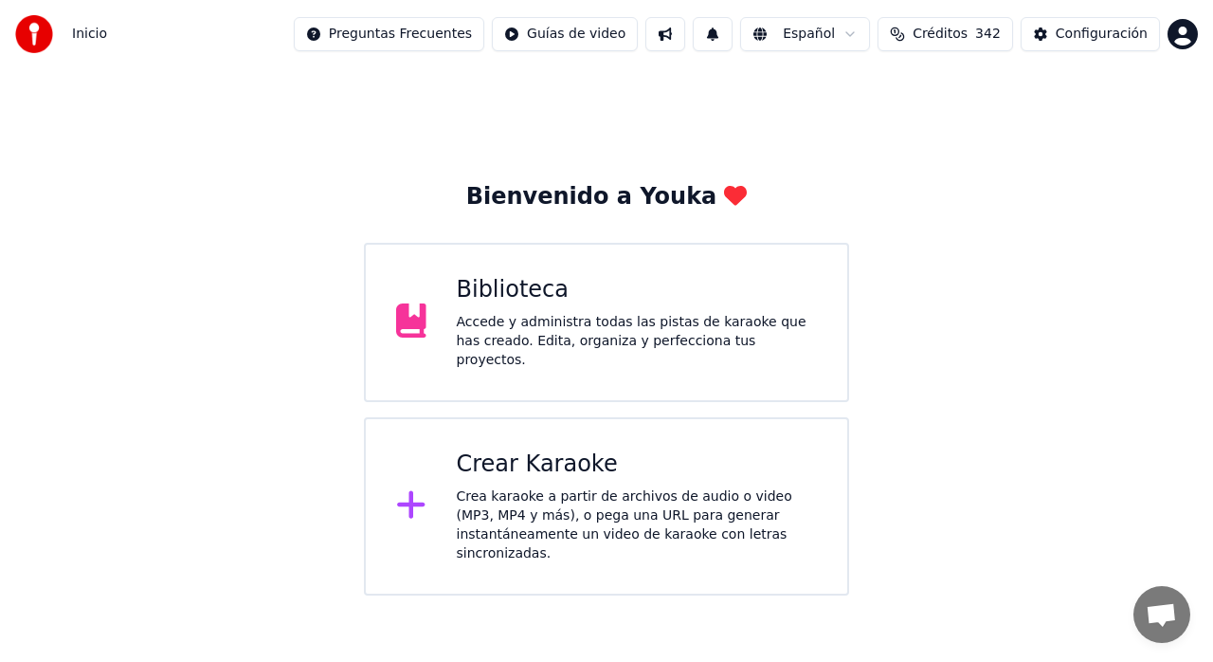
click at [565, 285] on div "Biblioteca" at bounding box center [637, 290] width 361 height 30
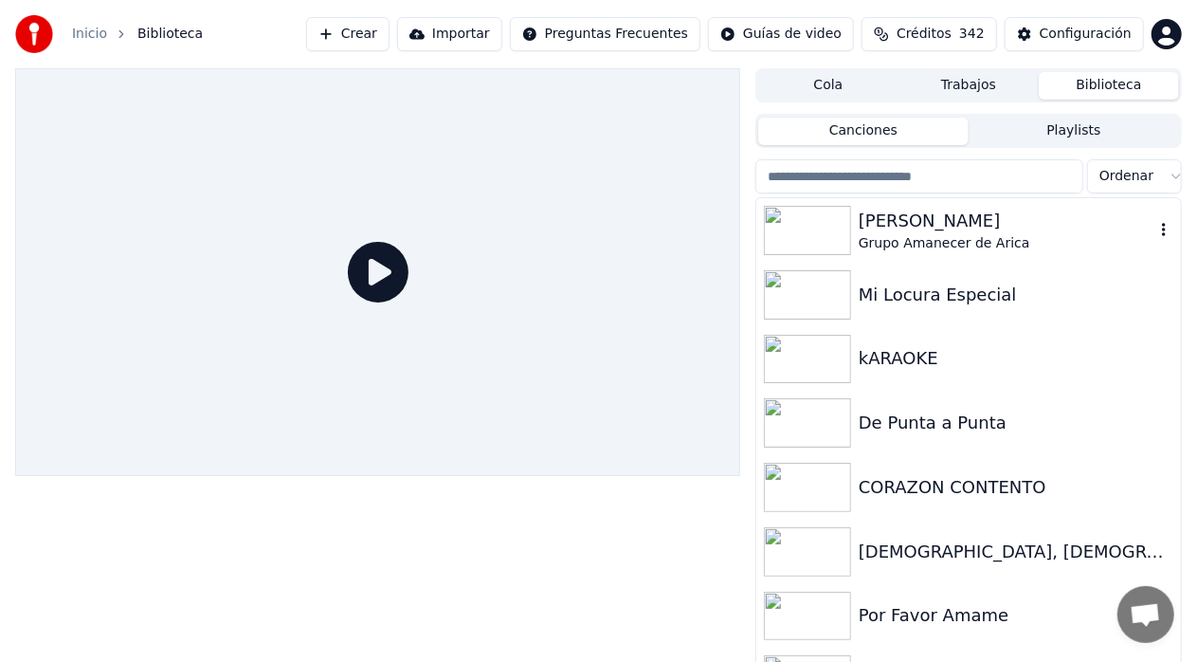
click at [931, 237] on div "Grupo Amanecer de Arica" at bounding box center [1007, 243] width 296 height 19
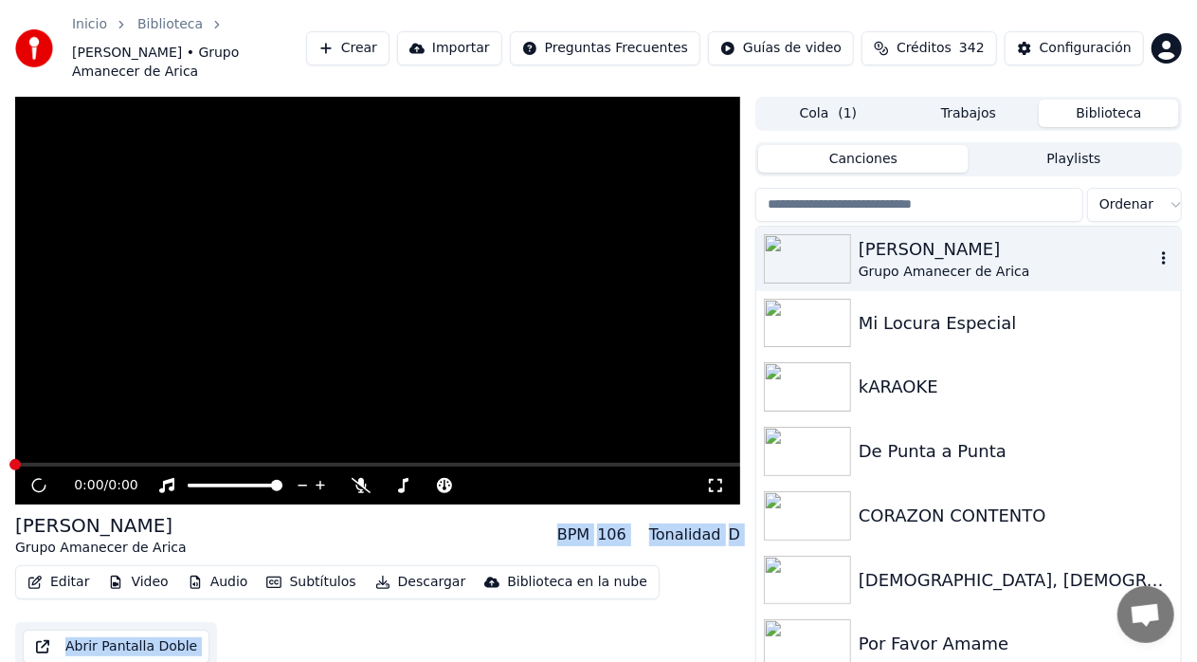
click at [1154, 247] on button "button" at bounding box center [1163, 258] width 19 height 23
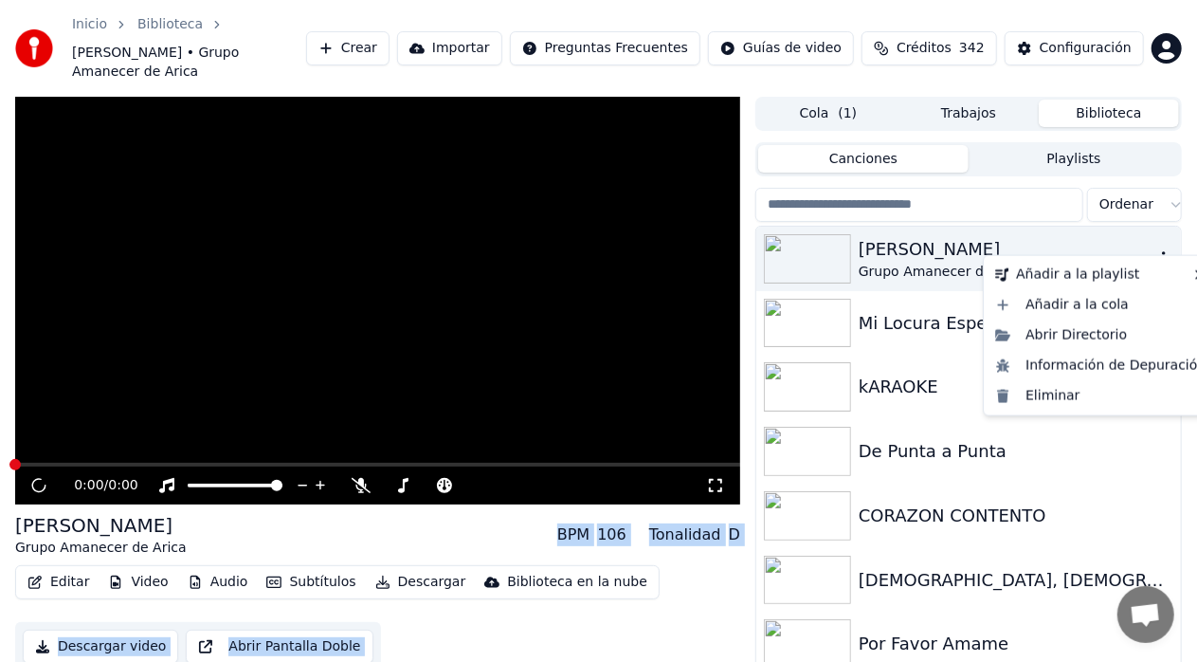
click at [1162, 251] on icon "button" at bounding box center [1164, 257] width 4 height 13
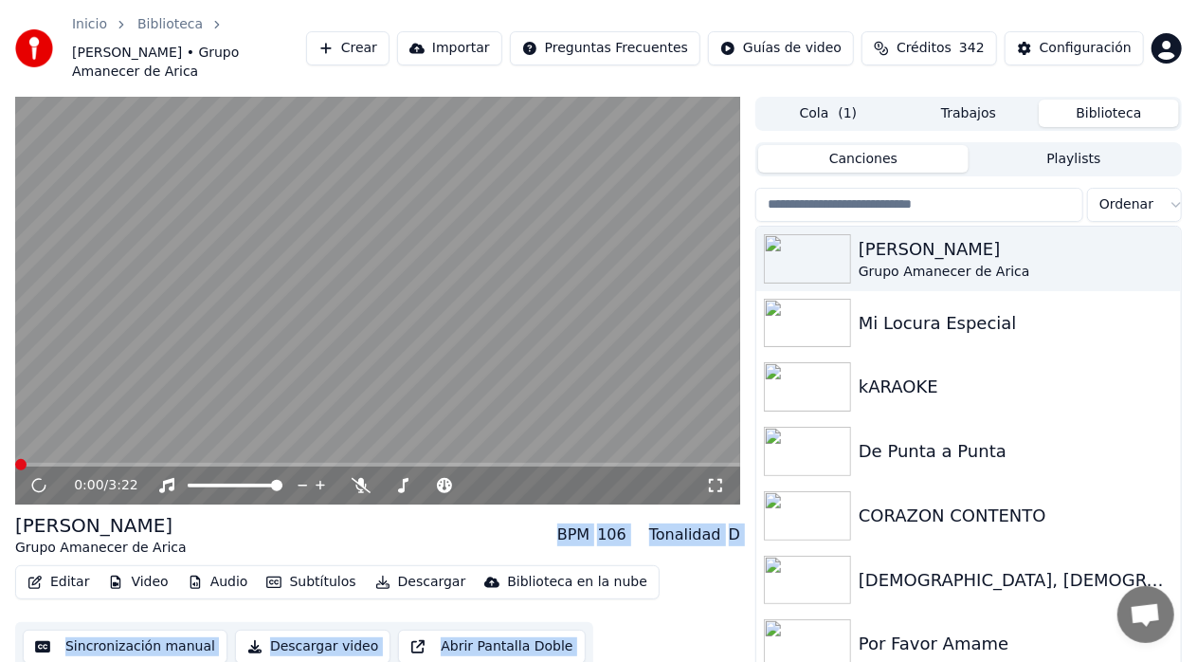
click at [870, 100] on button "Cola ( 1 )" at bounding box center [828, 113] width 140 height 27
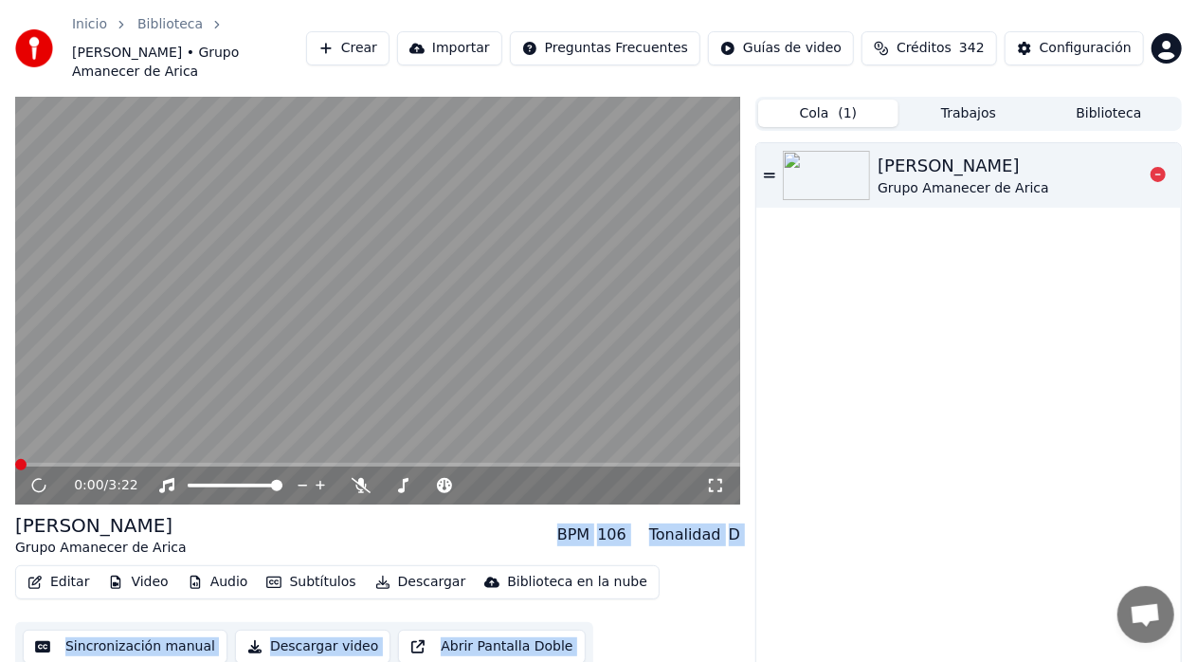
click at [876, 157] on div at bounding box center [830, 175] width 95 height 49
click at [775, 152] on div "Amada Mia Grupo Amanecer de Arica" at bounding box center [968, 175] width 425 height 64
click at [38, 478] on icon at bounding box center [52, 485] width 44 height 15
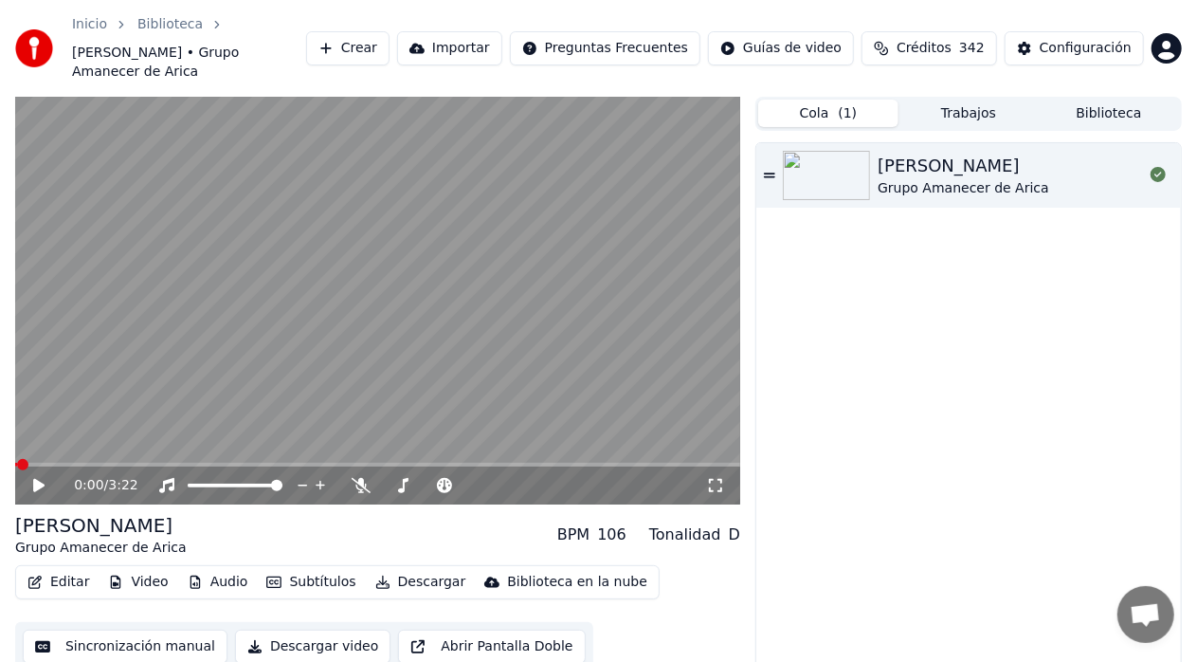
click at [38, 479] on icon at bounding box center [38, 485] width 11 height 13
click at [39, 478] on icon at bounding box center [52, 485] width 44 height 15
click at [40, 479] on icon at bounding box center [38, 485] width 11 height 13
click at [39, 478] on icon at bounding box center [52, 485] width 44 height 15
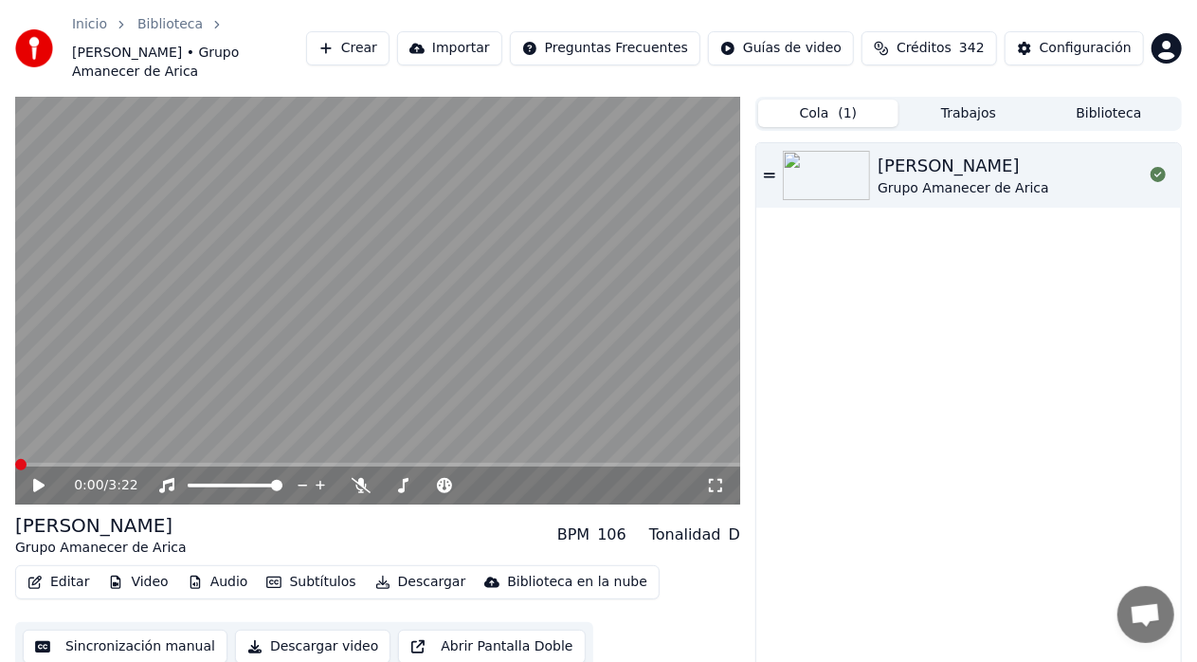
click at [15, 459] on span at bounding box center [20, 464] width 11 height 11
click at [32, 478] on icon at bounding box center [52, 485] width 44 height 15
click at [967, 179] on div "Grupo Amanecer de Arica" at bounding box center [964, 188] width 172 height 19
click at [975, 100] on button "Trabajos" at bounding box center [969, 113] width 140 height 27
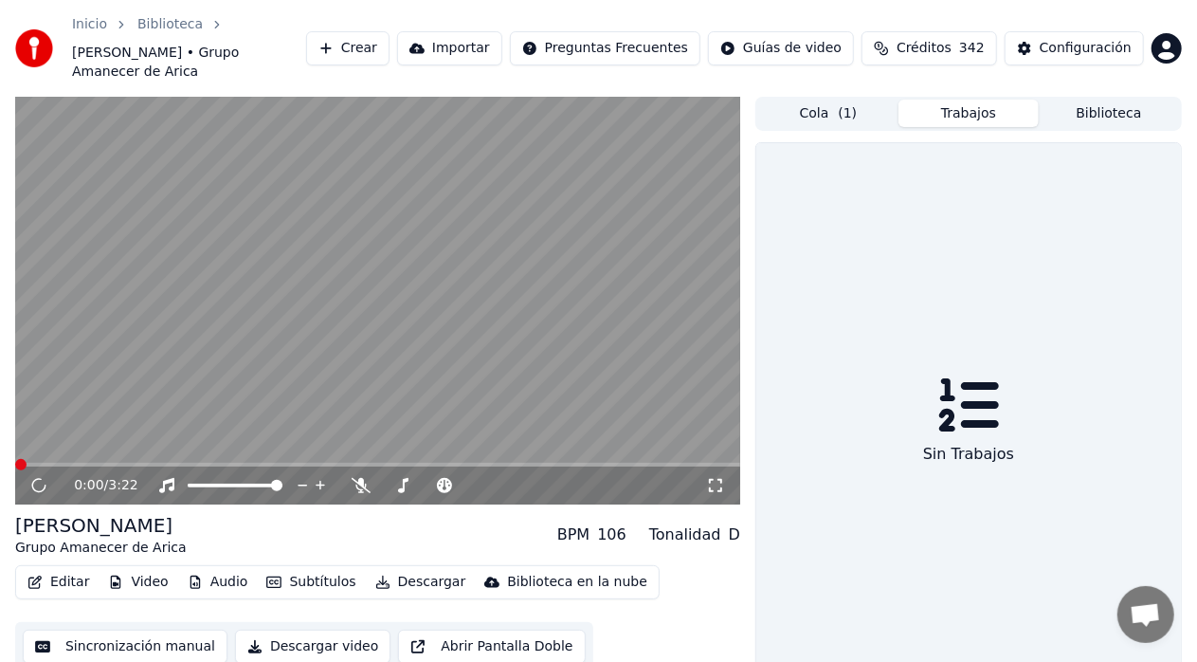
click at [1103, 100] on button "Biblioteca" at bounding box center [1109, 113] width 140 height 27
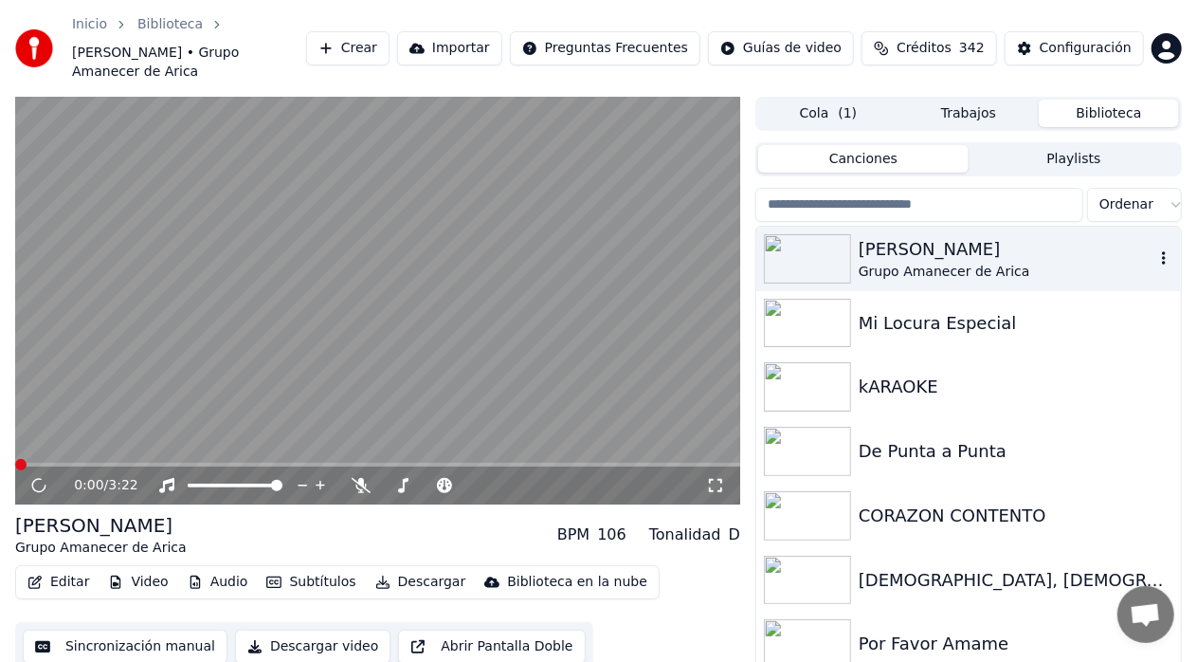
click at [887, 263] on div "Grupo Amanecer de Arica" at bounding box center [1007, 272] width 296 height 19
click at [40, 478] on icon at bounding box center [52, 485] width 44 height 15
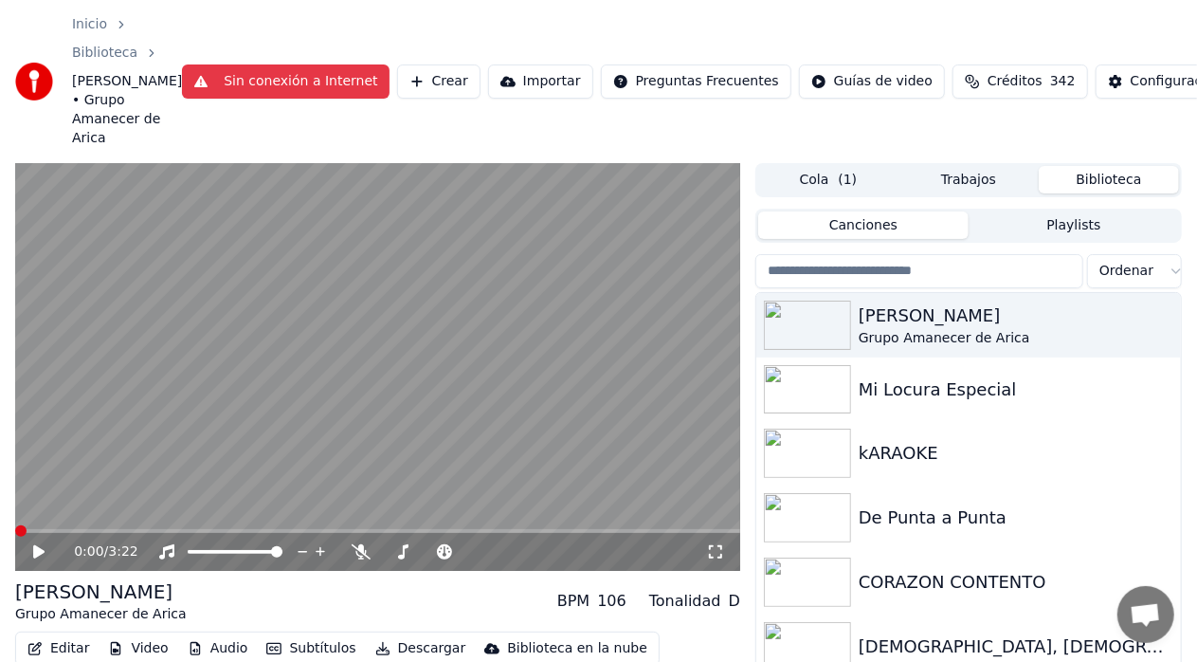
click at [212, 80] on button "Sin conexión a Internet" at bounding box center [285, 81] width 207 height 34
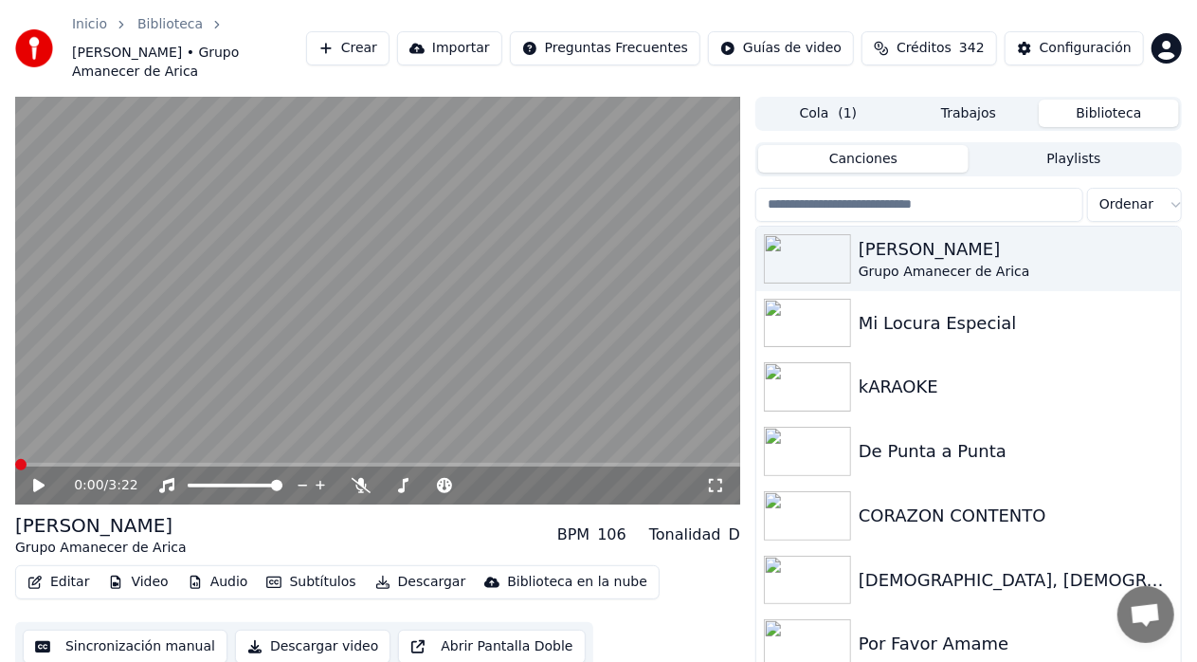
click at [36, 479] on icon at bounding box center [38, 485] width 11 height 13
click at [36, 480] on icon at bounding box center [38, 485] width 9 height 11
click at [844, 104] on span "( 1 )" at bounding box center [847, 113] width 19 height 19
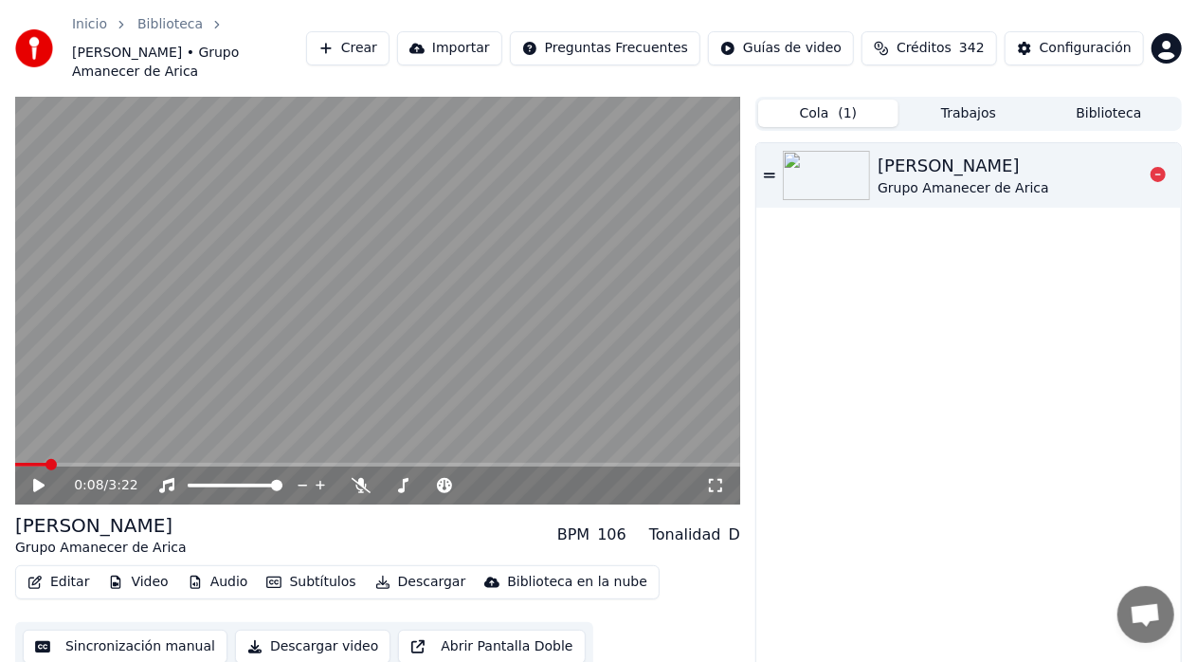
click at [777, 156] on div "Amada Mia Grupo Amanecer de Arica" at bounding box center [968, 175] width 425 height 64
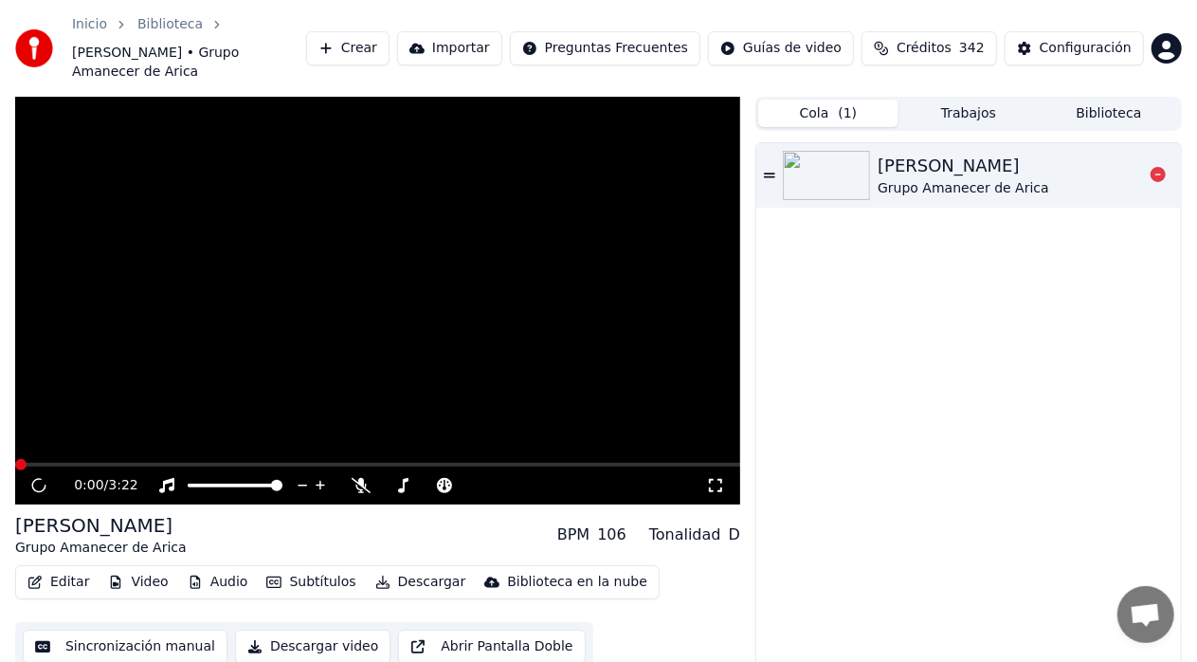
click at [770, 169] on icon at bounding box center [769, 175] width 11 height 13
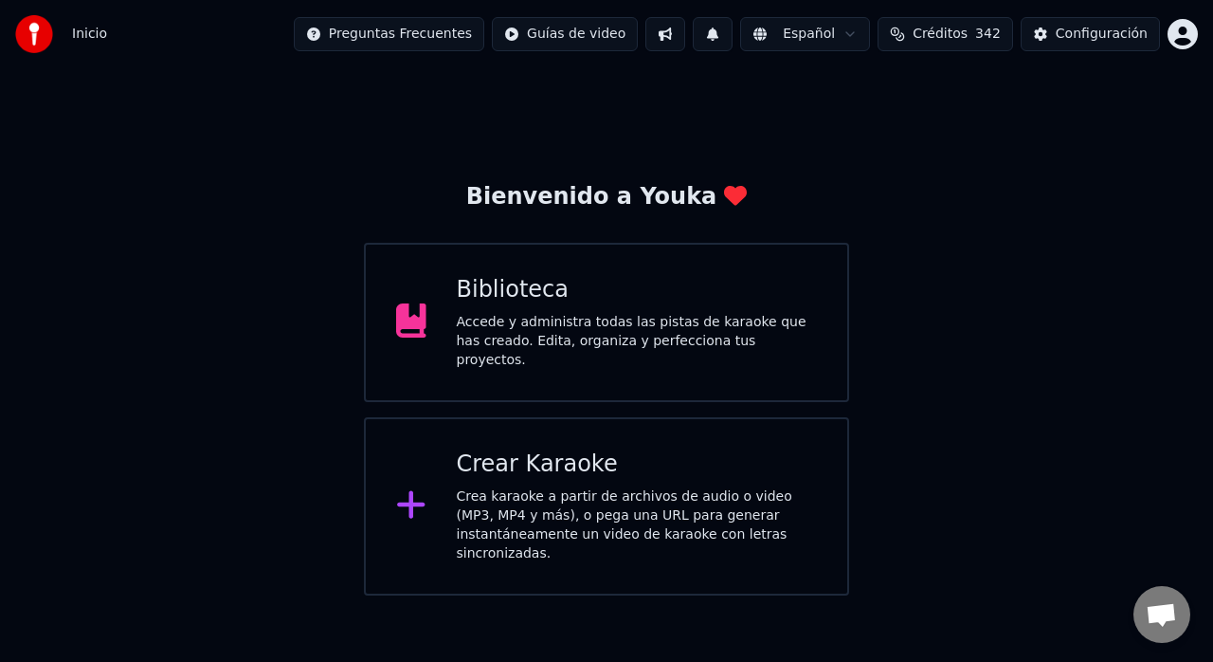
click at [552, 319] on div "Accede y administra todas las pistas de karaoke que has creado. Edita, organiza…" at bounding box center [637, 341] width 361 height 57
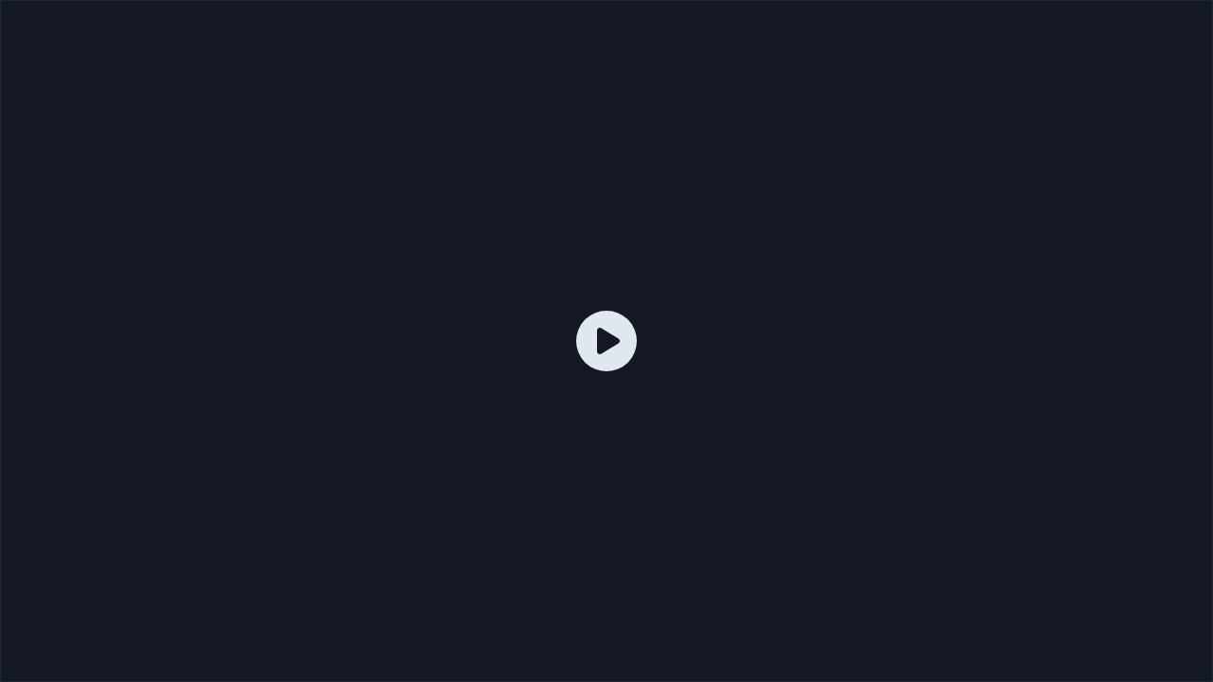
click at [626, 659] on div at bounding box center [606, 341] width 1213 height 682
click at [608, 343] on icon at bounding box center [606, 341] width 61 height 61
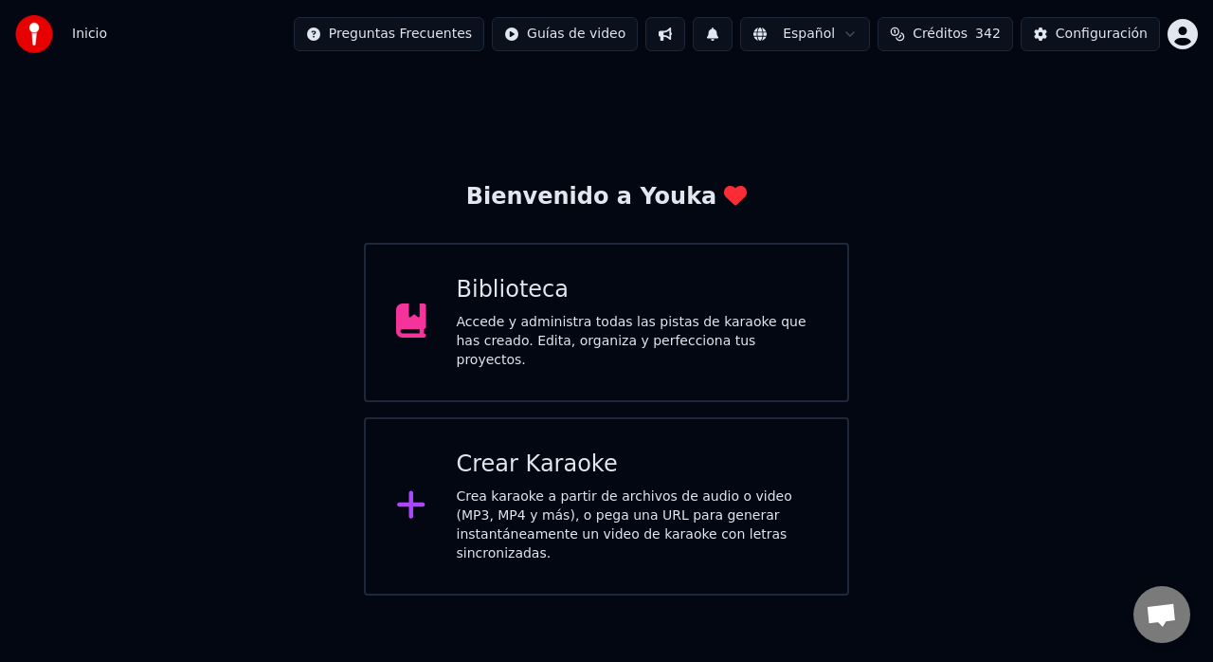
click at [735, 326] on div "Accede y administra todas las pistas de karaoke que has creado. Edita, organiza…" at bounding box center [637, 341] width 361 height 57
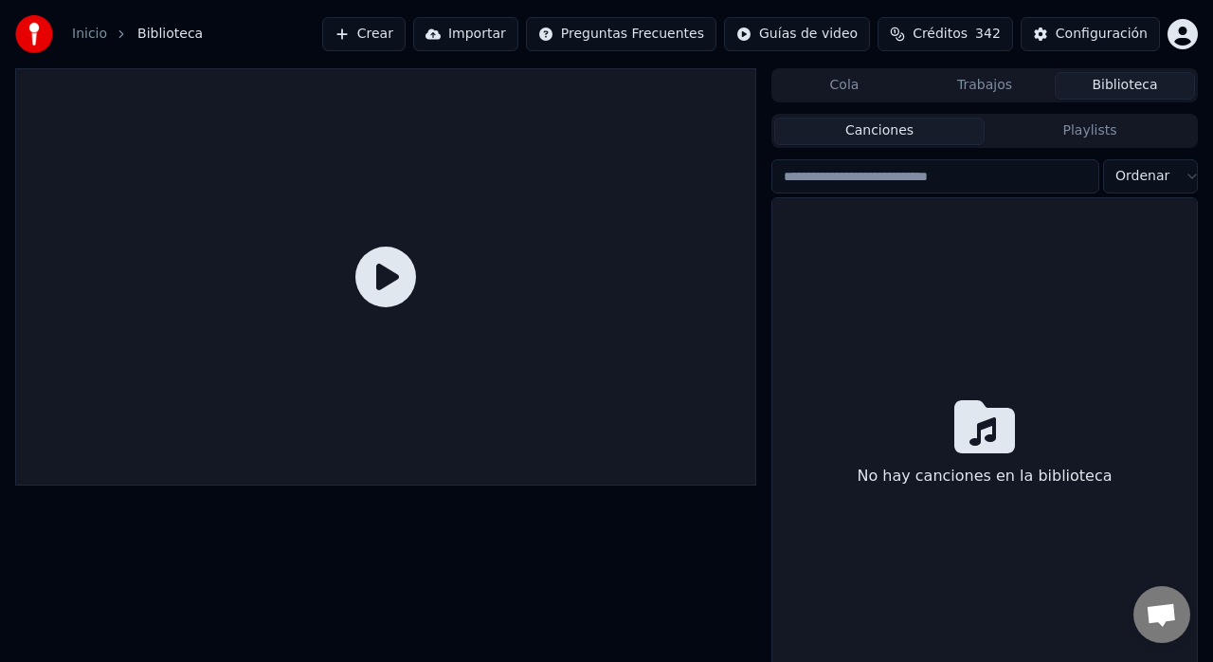
click at [735, 326] on div at bounding box center [385, 276] width 741 height 417
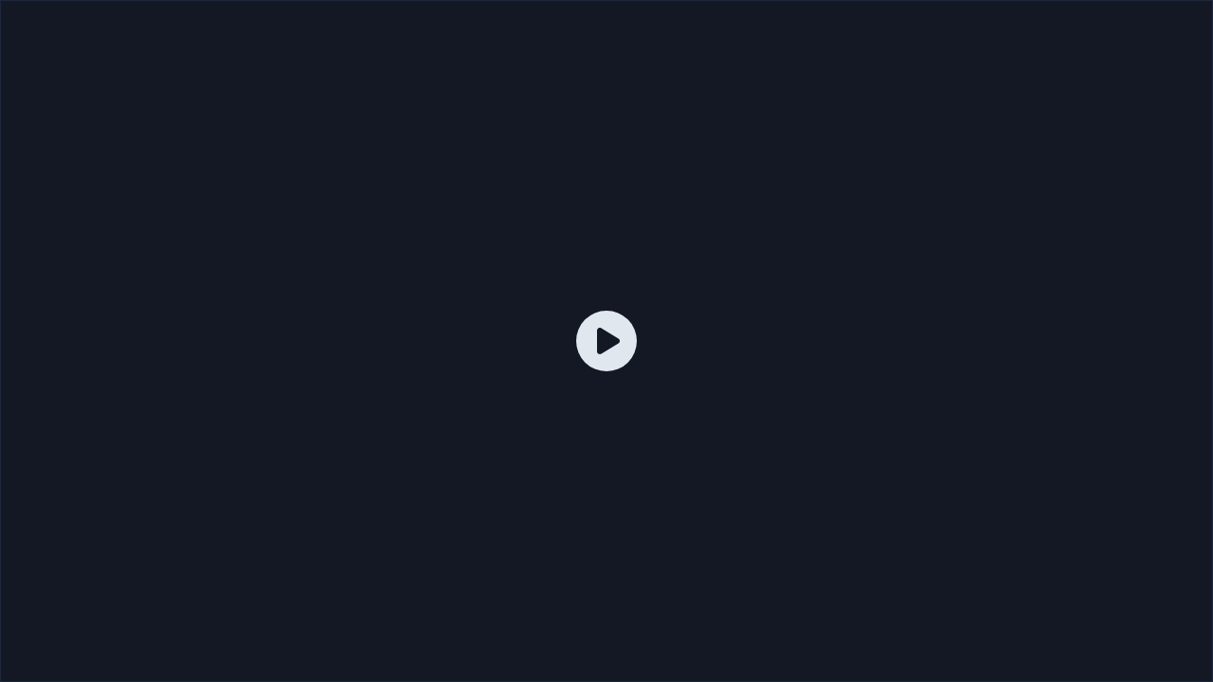
click at [624, 335] on icon at bounding box center [606, 341] width 61 height 61
click at [294, 201] on div at bounding box center [606, 341] width 1213 height 682
click at [599, 345] on icon at bounding box center [606, 341] width 61 height 61
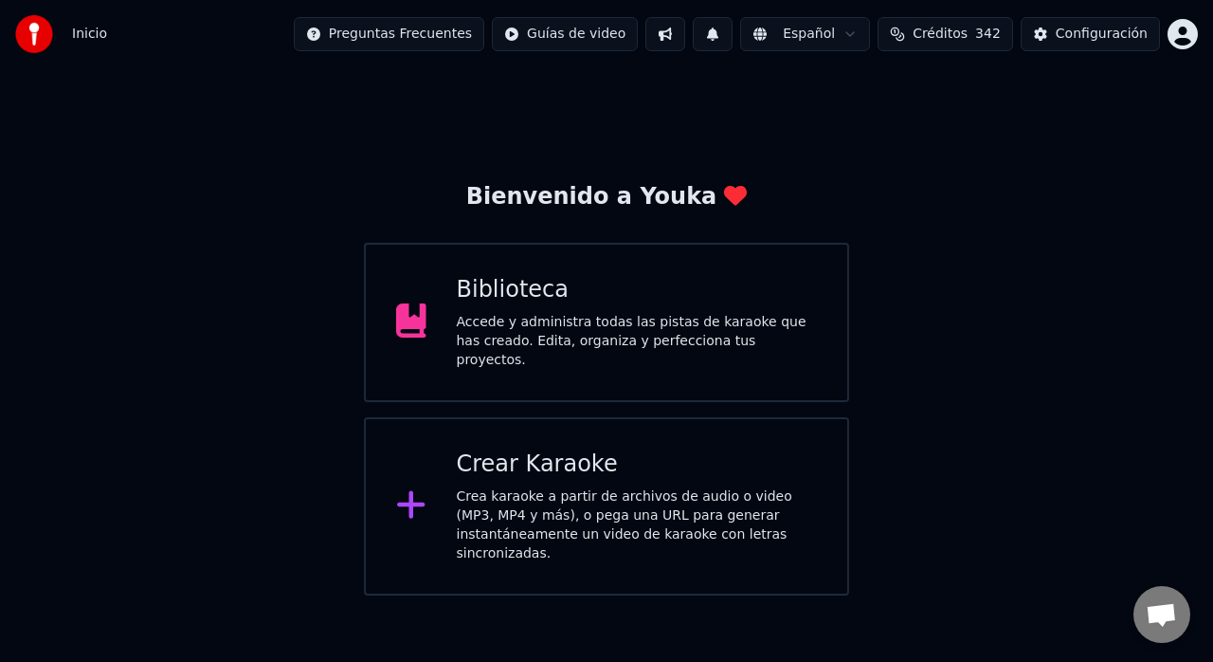
click at [699, 301] on div "Biblioteca" at bounding box center [637, 290] width 361 height 30
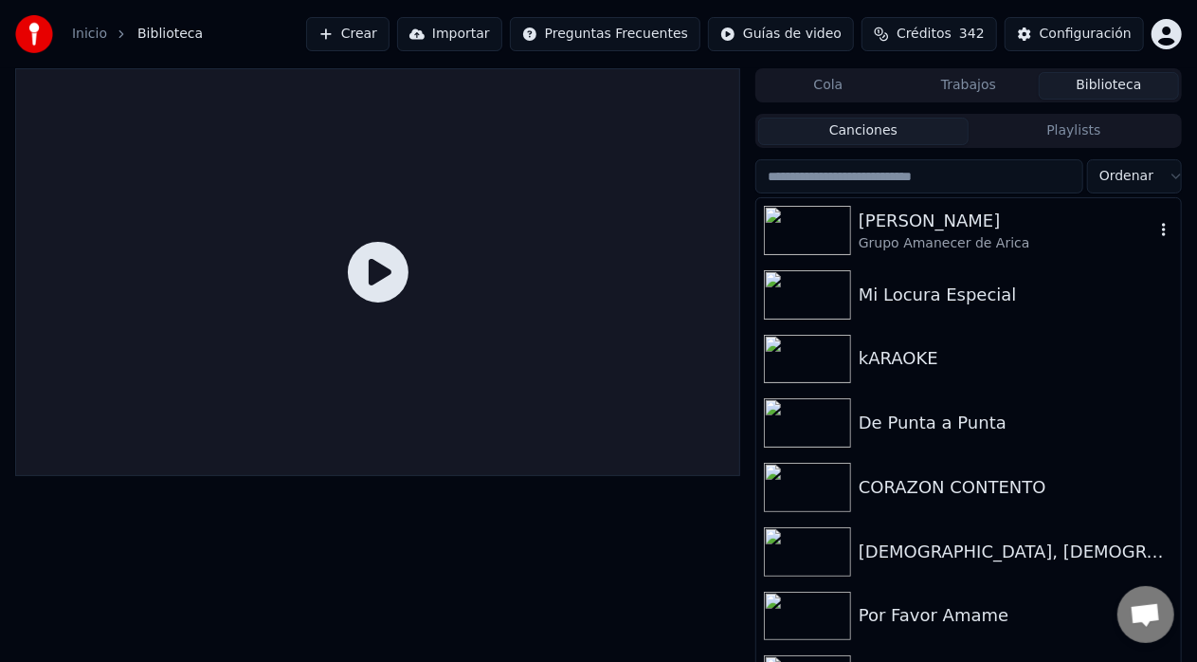
click at [993, 243] on div "Grupo Amanecer de Arica" at bounding box center [1007, 243] width 296 height 19
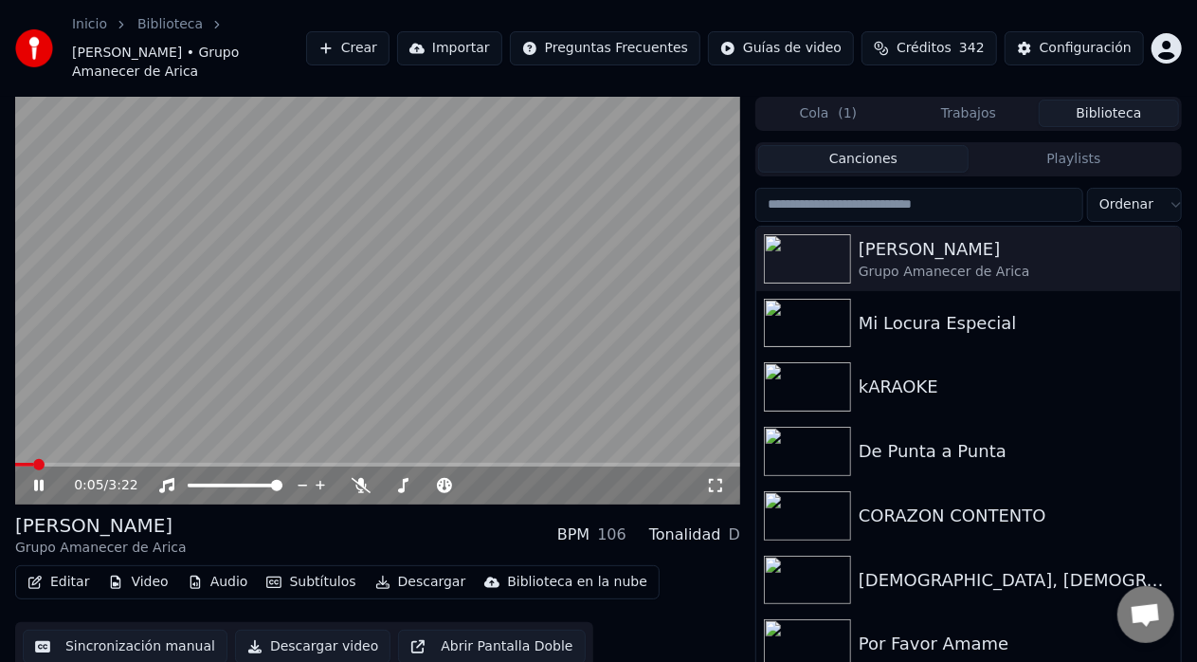
click at [38, 478] on icon at bounding box center [52, 485] width 44 height 15
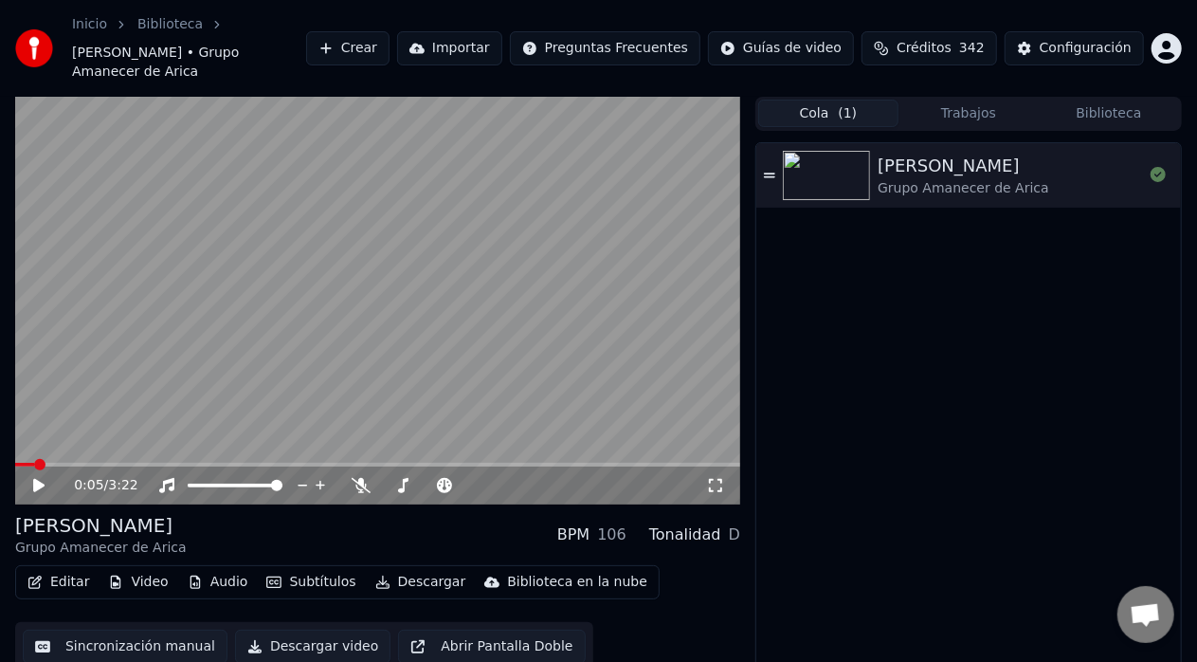
click at [800, 100] on button "Cola ( 1 )" at bounding box center [828, 113] width 140 height 27
click at [768, 169] on icon at bounding box center [769, 175] width 11 height 13
click at [1046, 206] on div "Amada Mia Grupo Amanecer de Arica" at bounding box center [968, 423] width 425 height 560
click at [268, 629] on button "Descargar video" at bounding box center [312, 646] width 155 height 34
click at [42, 480] on icon at bounding box center [38, 485] width 9 height 11
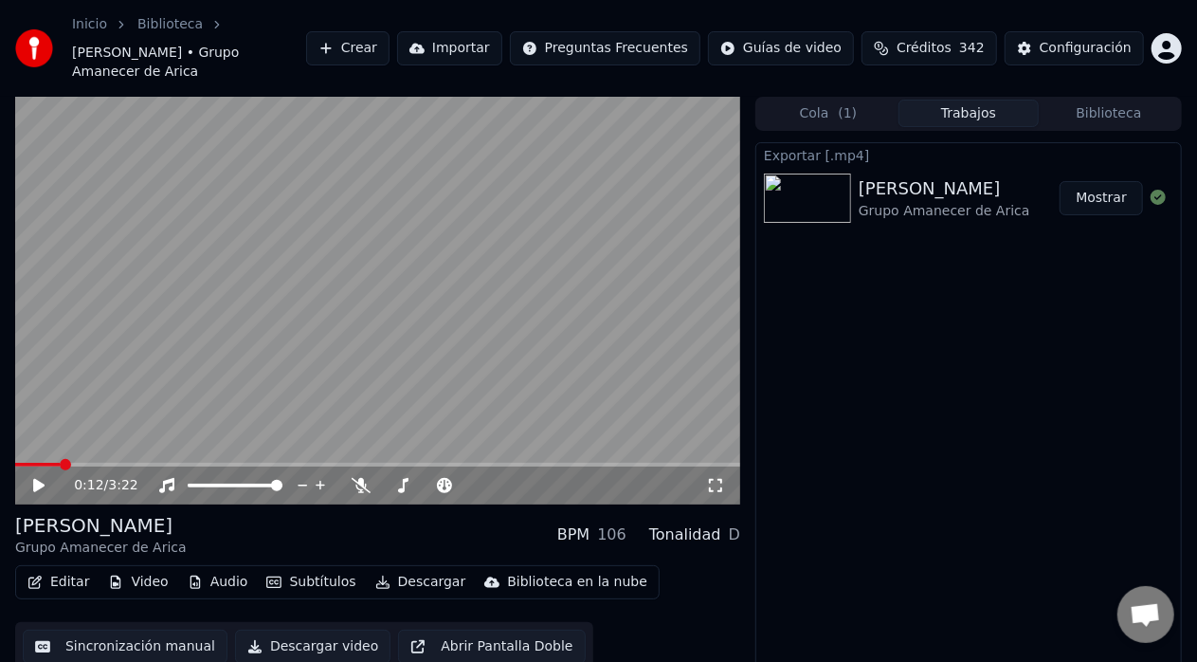
click at [1106, 181] on button "Mostrar" at bounding box center [1101, 198] width 83 height 34
click at [390, 33] on button "Crear" at bounding box center [347, 48] width 83 height 34
